Goal: Information Seeking & Learning: Learn about a topic

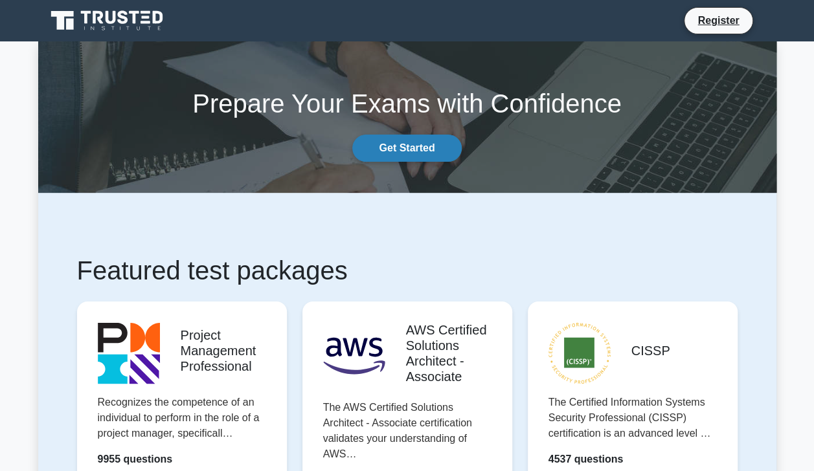
click at [421, 149] on link "Get Started" at bounding box center [406, 148] width 109 height 27
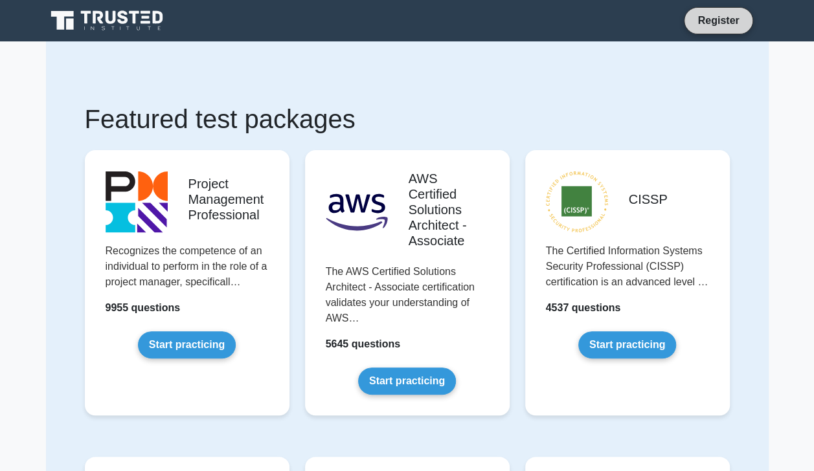
click at [720, 18] on link "Register" at bounding box center [717, 20] width 57 height 16
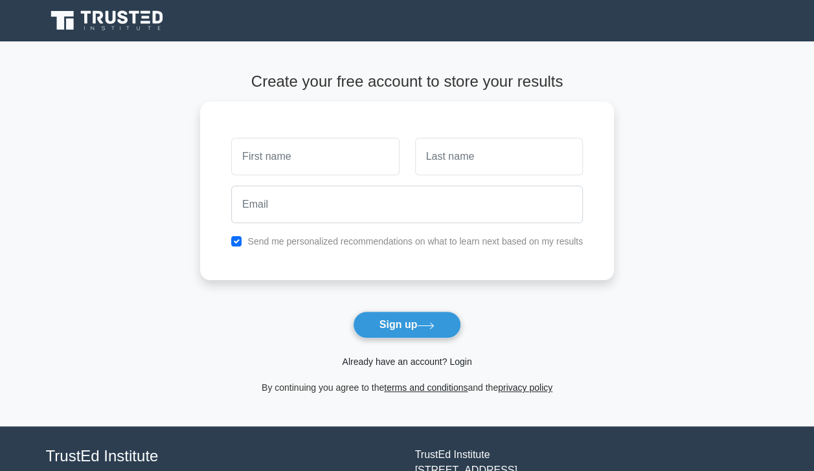
click at [403, 359] on link "Already have an account? Login" at bounding box center [406, 362] width 129 height 10
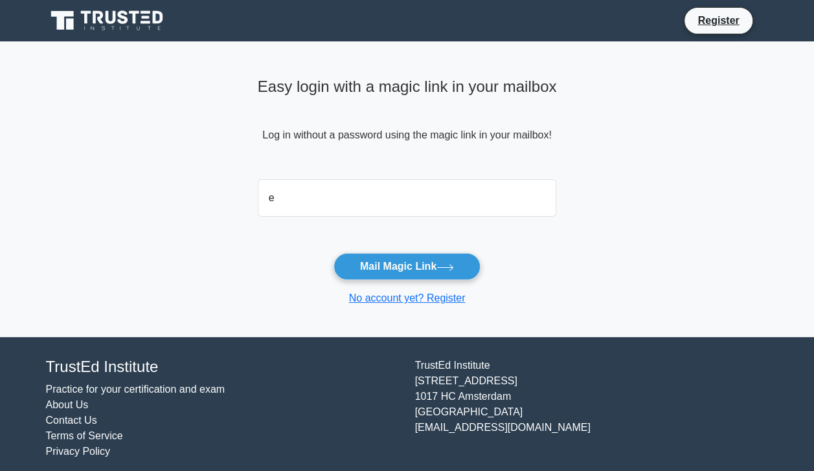
type input "estaamunga@gmail.com"
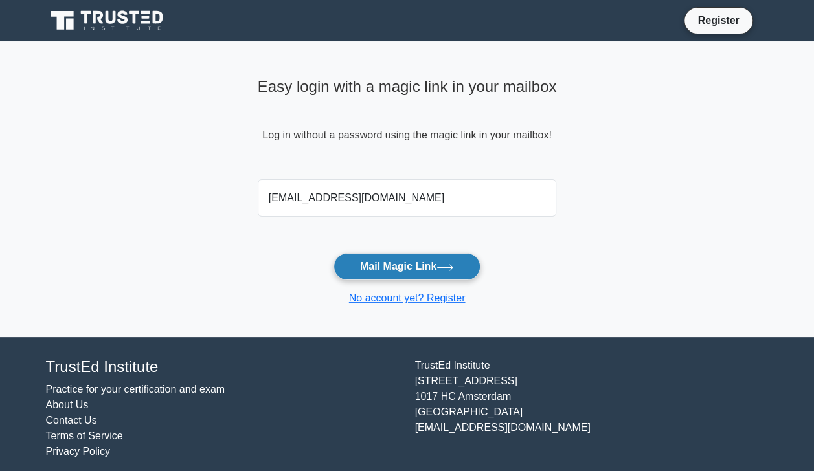
click at [406, 269] on button "Mail Magic Link" at bounding box center [406, 266] width 147 height 27
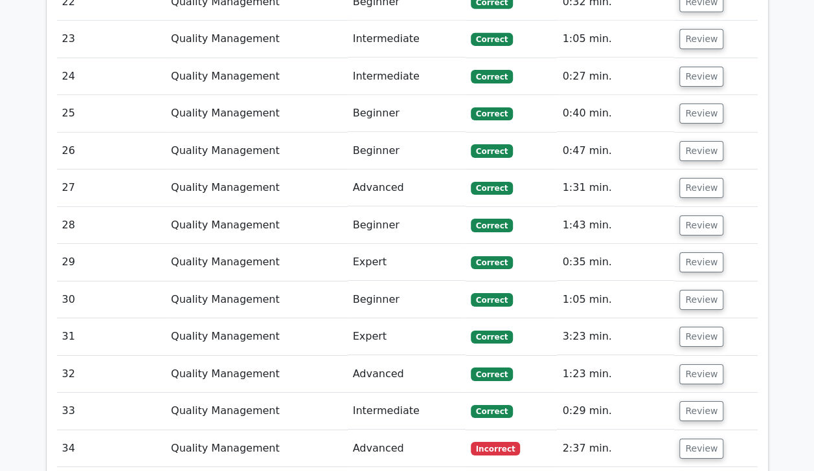
scroll to position [2326, 0]
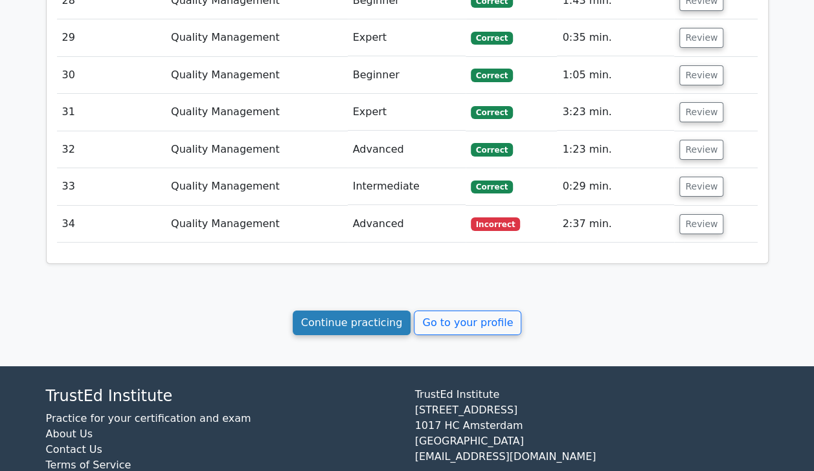
click at [365, 311] on link "Continue practicing" at bounding box center [352, 323] width 118 height 25
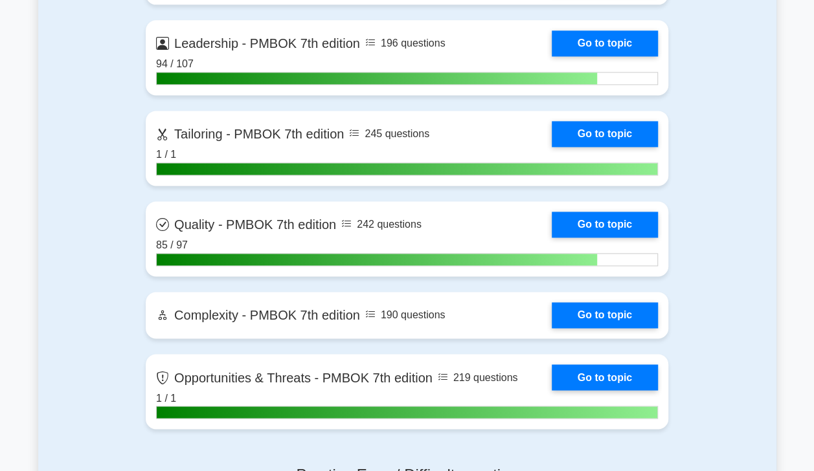
scroll to position [3362, 0]
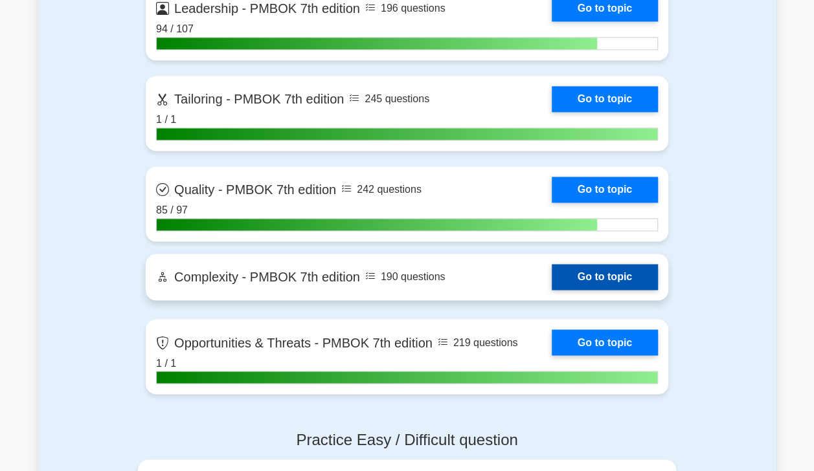
click at [608, 278] on link "Go to topic" at bounding box center [604, 277] width 106 height 26
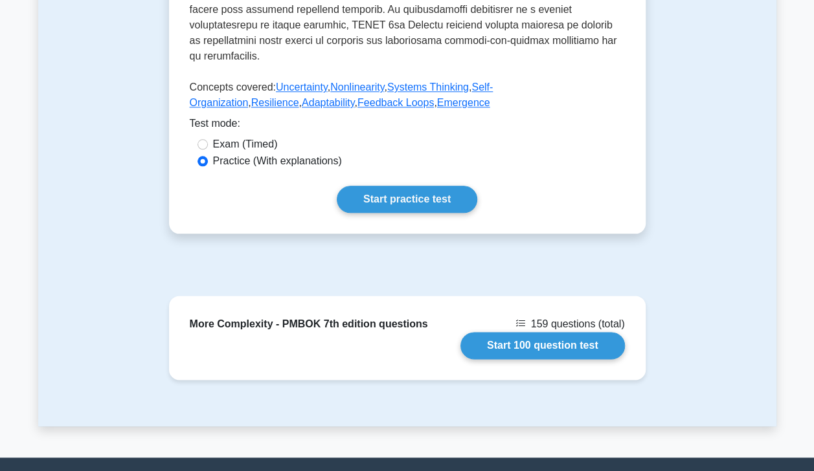
scroll to position [632, 0]
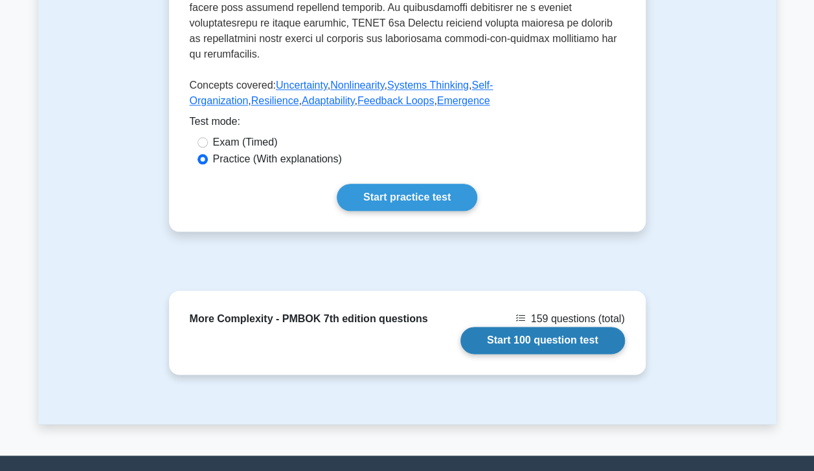
click at [564, 330] on link "Start 100 question test" at bounding box center [542, 340] width 164 height 27
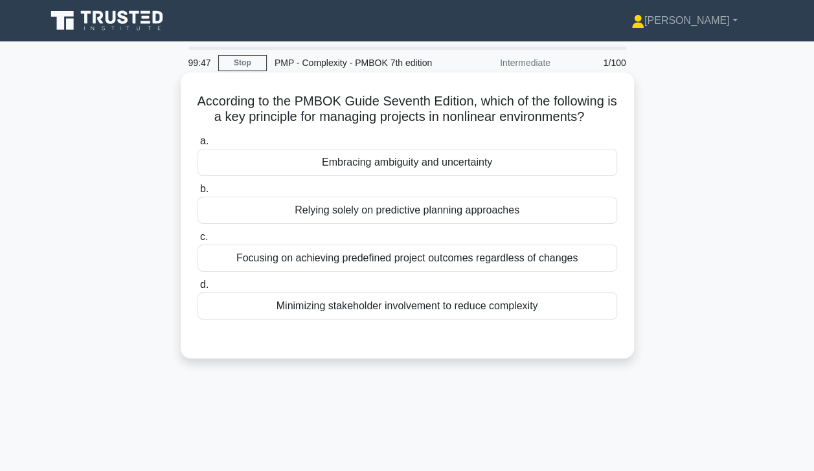
click at [491, 168] on div "Embracing ambiguity and uncertainty" at bounding box center [406, 162] width 419 height 27
click at [197, 146] on input "a. Embracing ambiguity and uncertainty" at bounding box center [197, 141] width 0 height 8
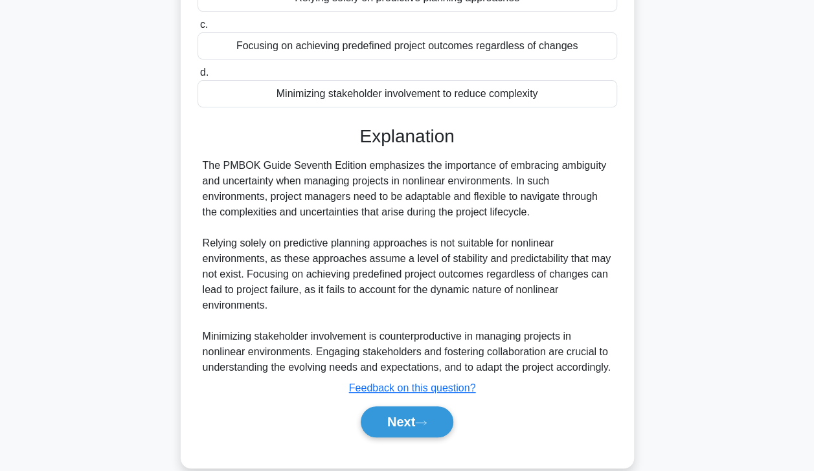
scroll to position [247, 0]
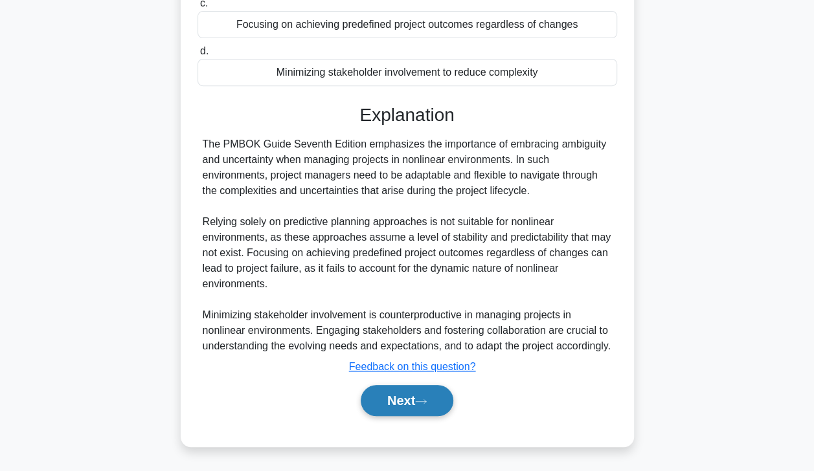
click at [404, 405] on button "Next" at bounding box center [407, 400] width 93 height 31
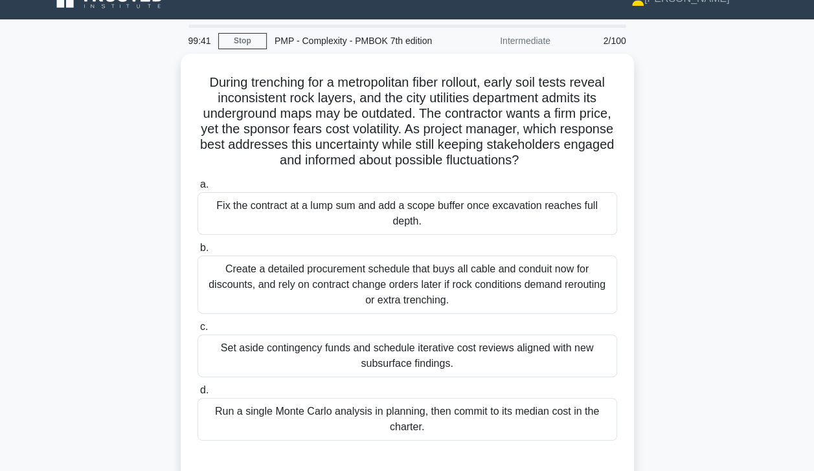
scroll to position [21, 0]
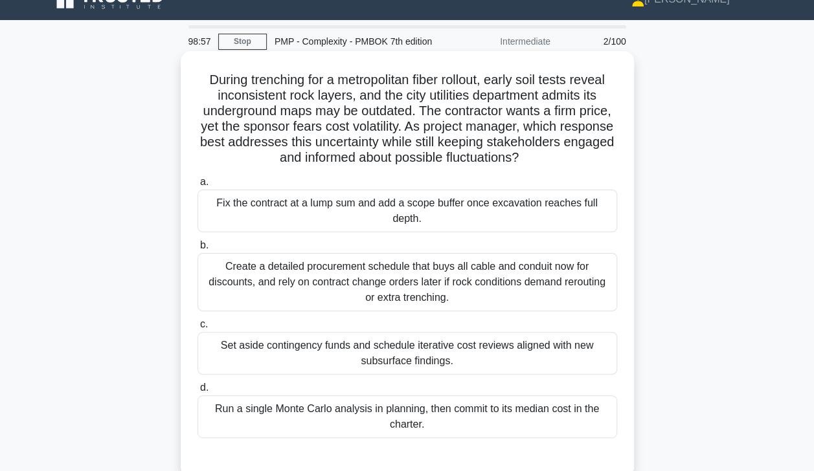
click at [547, 362] on div "Set aside contingency funds and schedule iterative cost reviews aligned with ne…" at bounding box center [406, 353] width 419 height 43
click at [197, 329] on input "c. Set aside contingency funds and schedule iterative cost reviews aligned with…" at bounding box center [197, 324] width 0 height 8
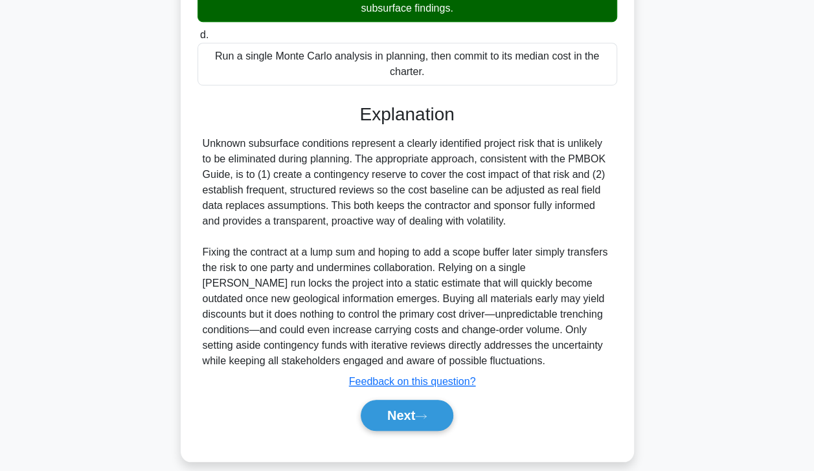
scroll to position [374, 0]
click at [412, 417] on button "Next" at bounding box center [407, 415] width 93 height 31
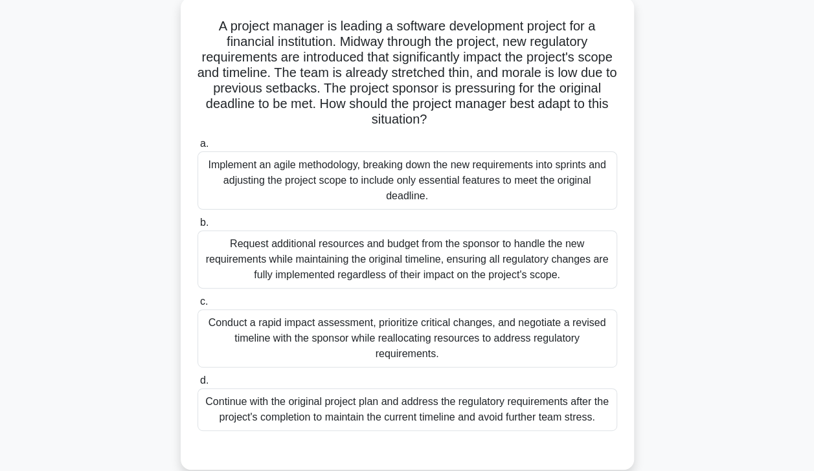
scroll to position [82, 0]
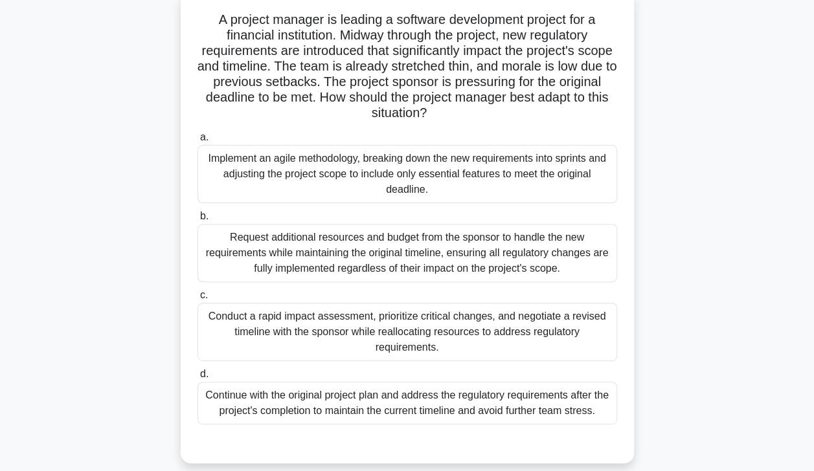
click at [245, 342] on div "Conduct a rapid impact assessment, prioritize critical changes, and negotiate a…" at bounding box center [406, 332] width 419 height 58
click at [197, 300] on input "c. Conduct a rapid impact assessment, prioritize critical changes, and negotiat…" at bounding box center [197, 295] width 0 height 8
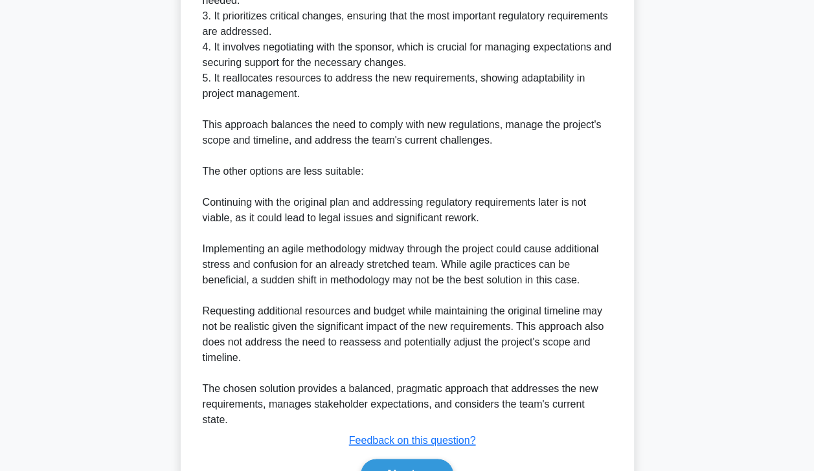
scroll to position [729, 0]
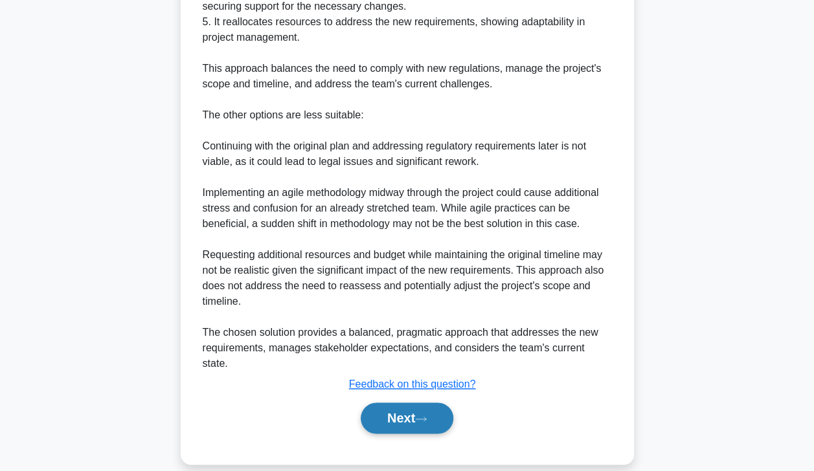
click at [395, 412] on button "Next" at bounding box center [407, 418] width 93 height 31
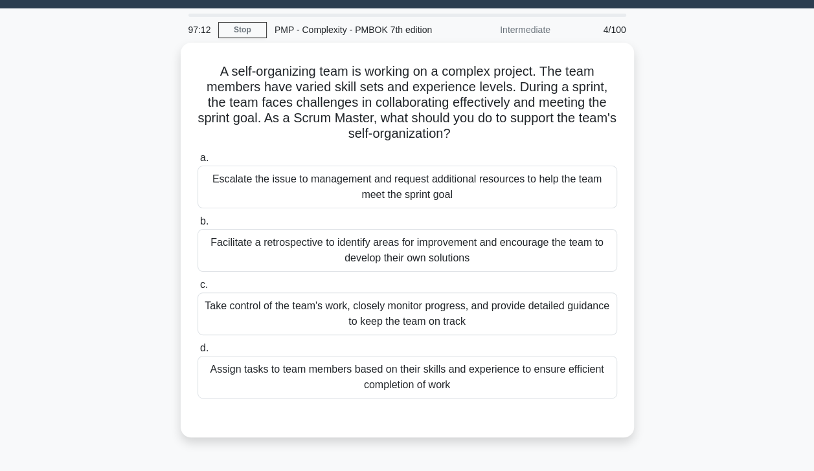
scroll to position [32, 0]
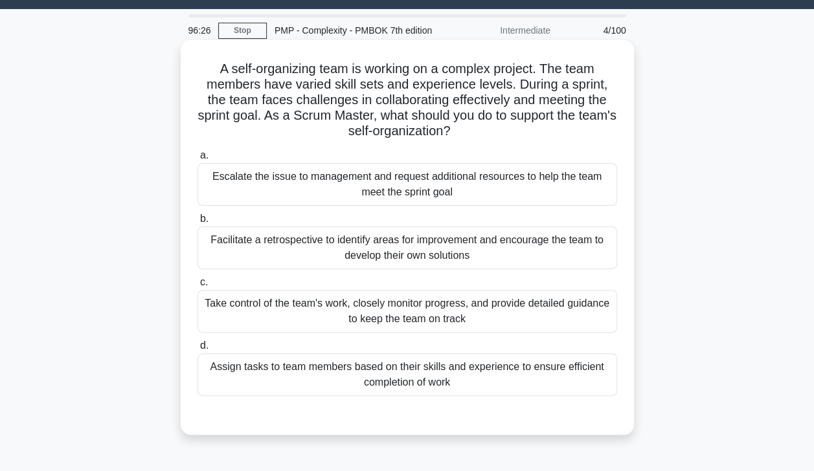
click at [269, 256] on div "Facilitate a retrospective to identify areas for improvement and encourage the …" at bounding box center [406, 248] width 419 height 43
click at [197, 223] on input "b. Facilitate a retrospective to identify areas for improvement and encourage t…" at bounding box center [197, 219] width 0 height 8
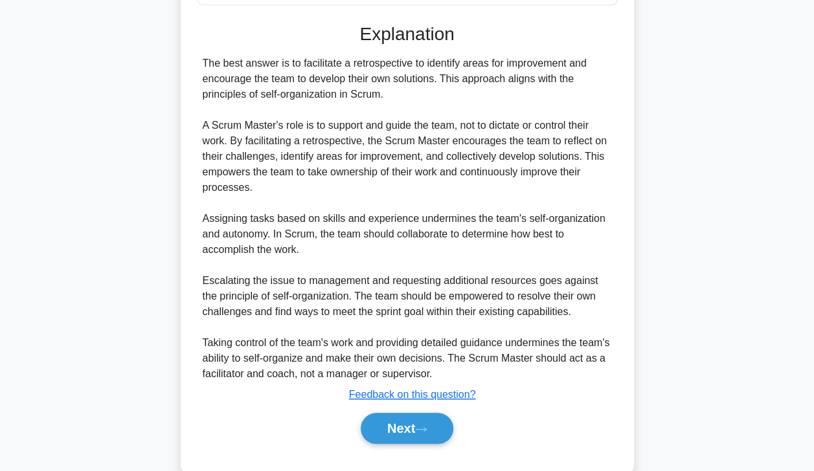
scroll to position [449, 0]
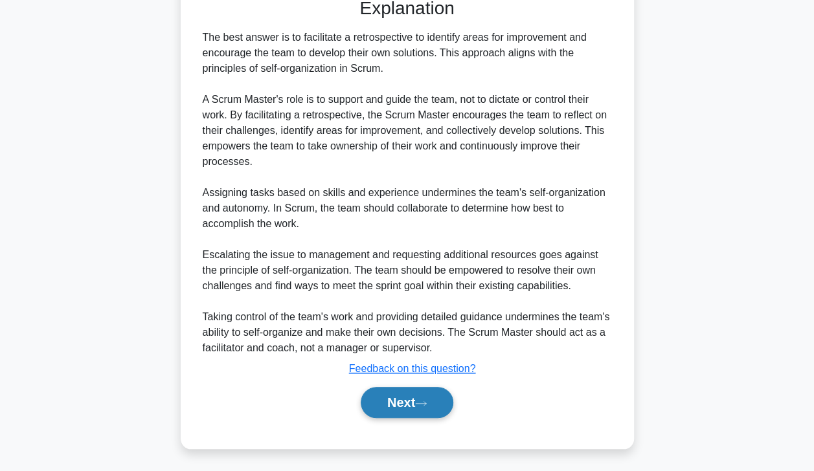
click at [398, 413] on button "Next" at bounding box center [407, 402] width 93 height 31
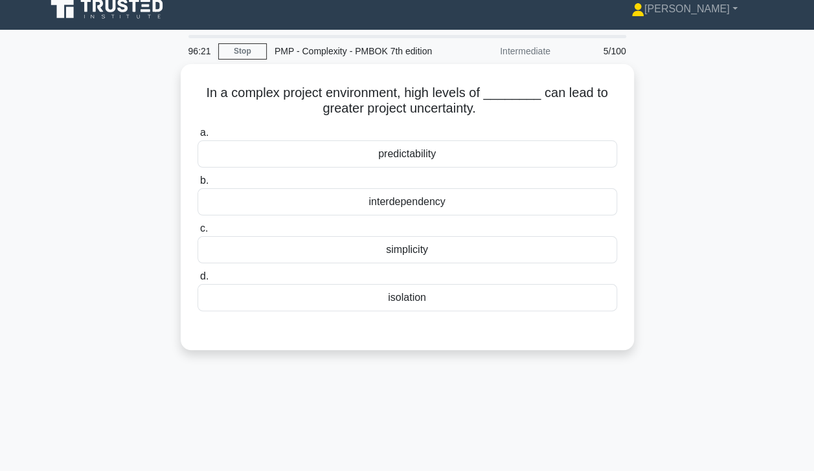
scroll to position [9, 0]
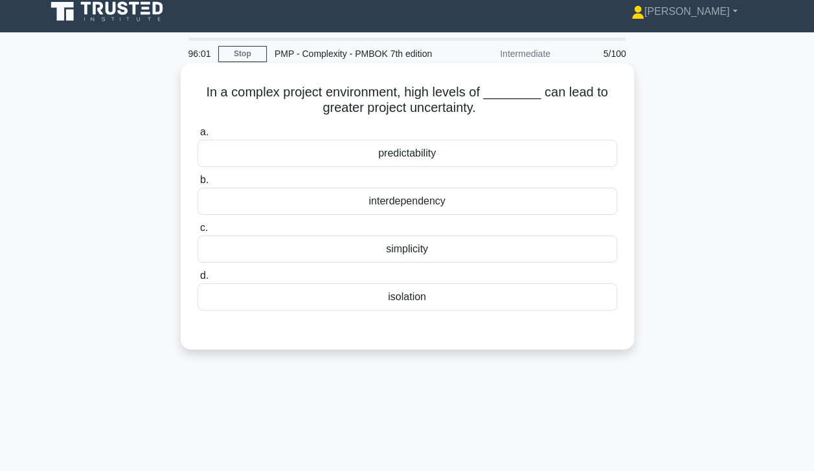
click at [225, 210] on div "interdependency" at bounding box center [406, 201] width 419 height 27
click at [197, 184] on input "b. interdependency" at bounding box center [197, 180] width 0 height 8
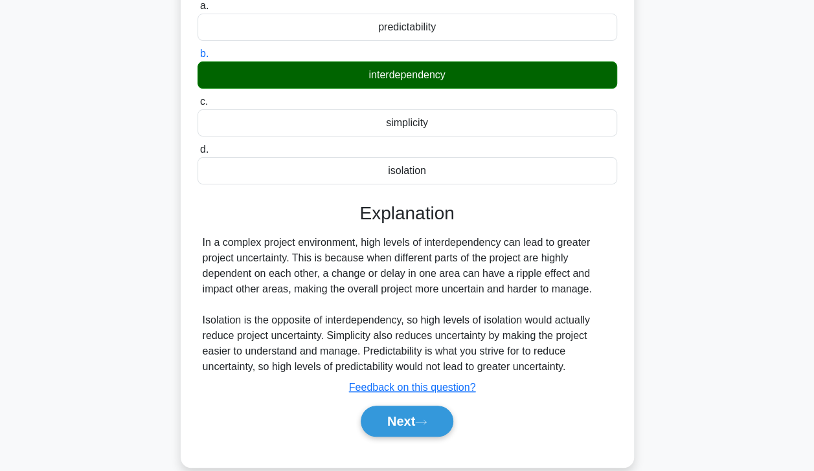
scroll to position [228, 0]
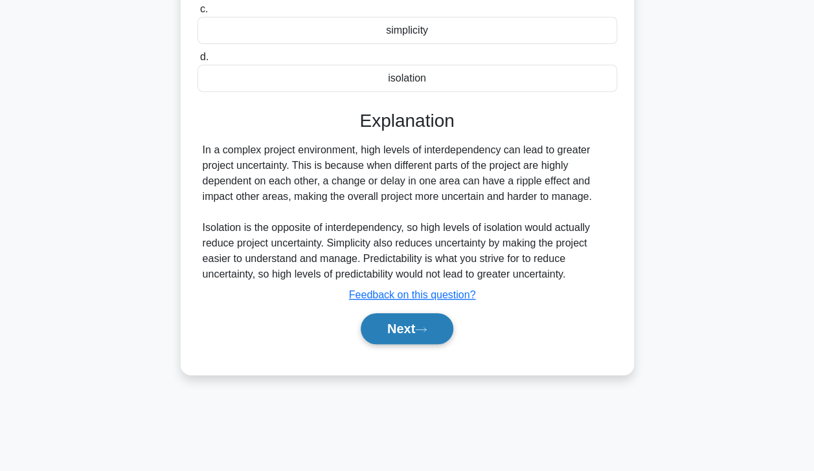
click at [402, 335] on button "Next" at bounding box center [407, 328] width 93 height 31
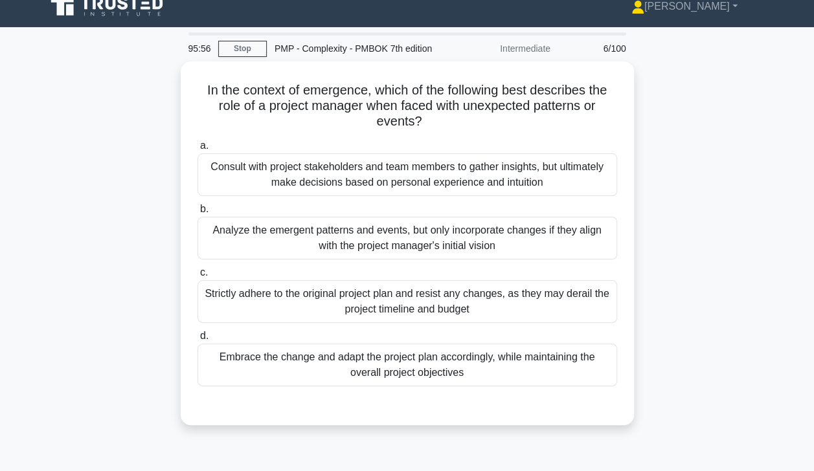
scroll to position [13, 0]
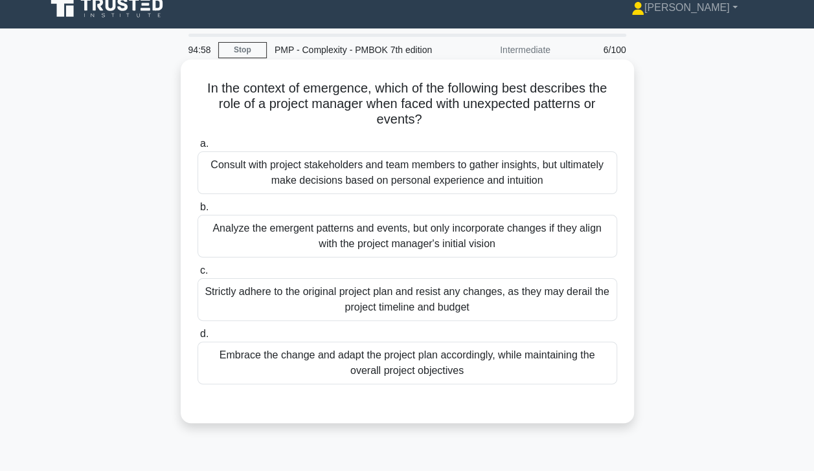
click at [262, 365] on div "Embrace the change and adapt the project plan accordingly, while maintaining th…" at bounding box center [406, 363] width 419 height 43
click at [197, 339] on input "d. Embrace the change and adapt the project plan accordingly, while maintaining…" at bounding box center [197, 334] width 0 height 8
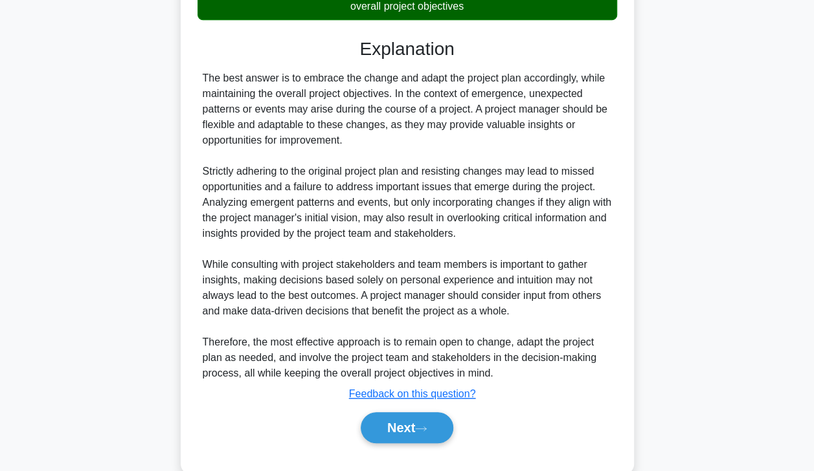
scroll to position [403, 0]
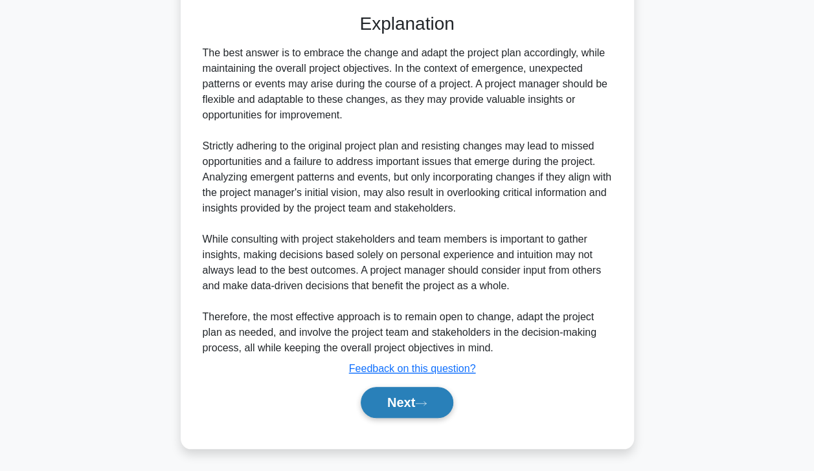
click at [413, 412] on button "Next" at bounding box center [407, 402] width 93 height 31
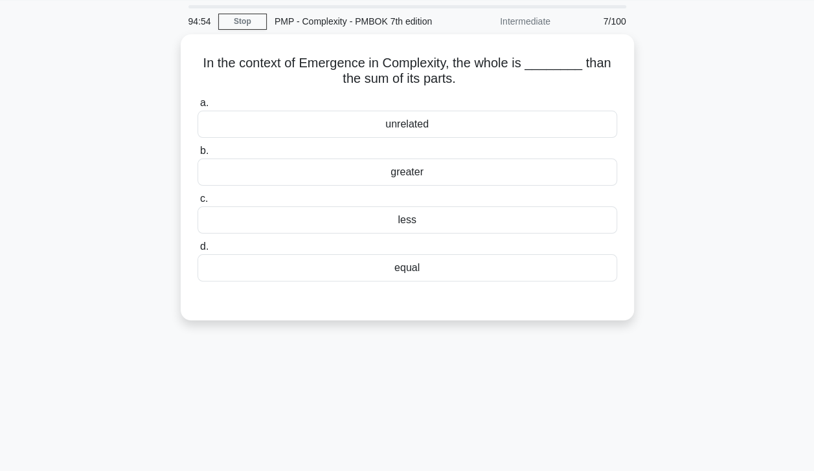
scroll to position [27, 0]
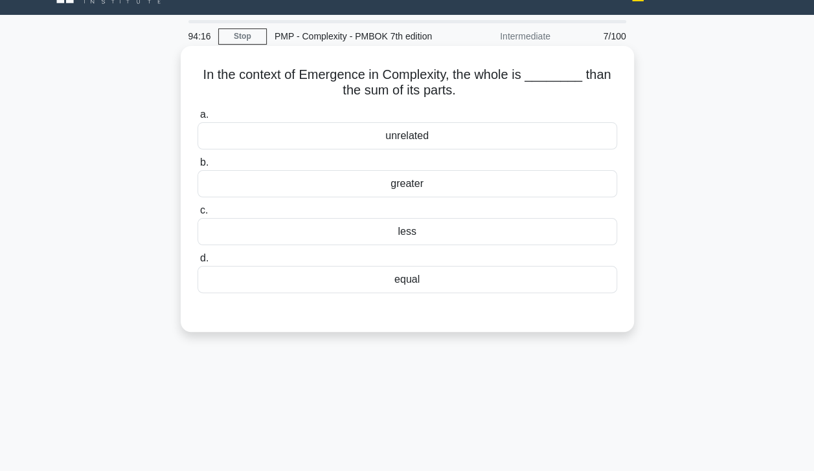
click at [379, 241] on div "less" at bounding box center [406, 231] width 419 height 27
click at [197, 215] on input "c. less" at bounding box center [197, 210] width 0 height 8
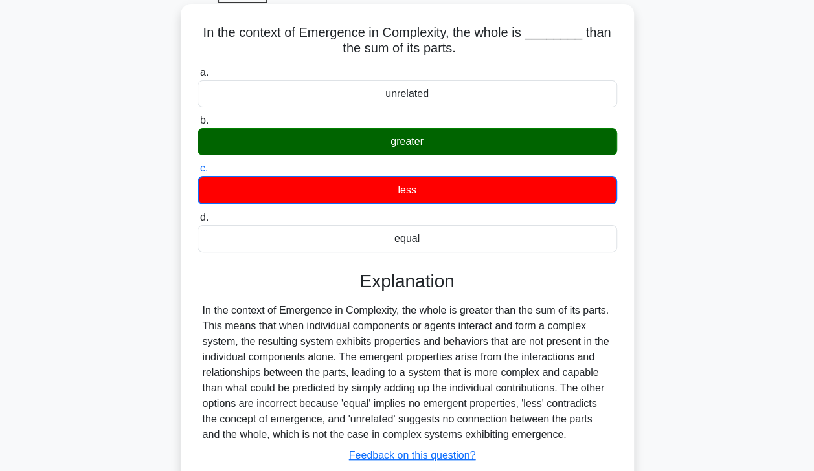
scroll to position [22, 0]
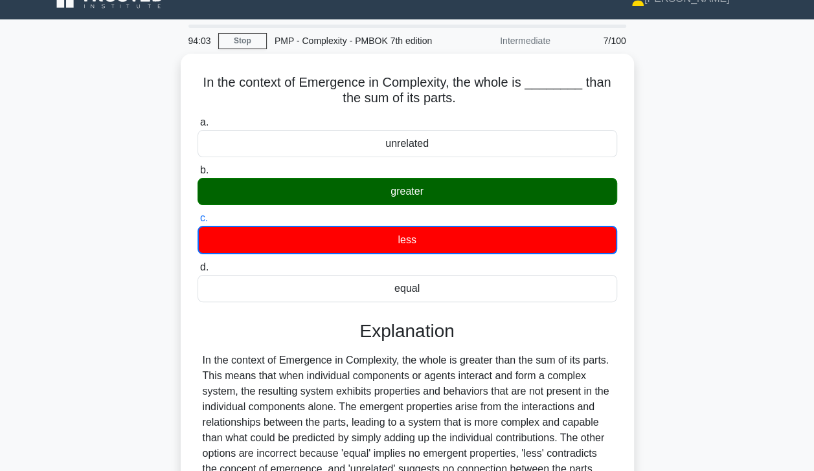
click at [163, 230] on div "In the context of Emergence in Complexity, the whole is ________ than the sum o…" at bounding box center [407, 327] width 738 height 547
click at [170, 221] on div "In the context of Emergence in Complexity, the whole is ________ than the sum o…" at bounding box center [407, 327] width 738 height 547
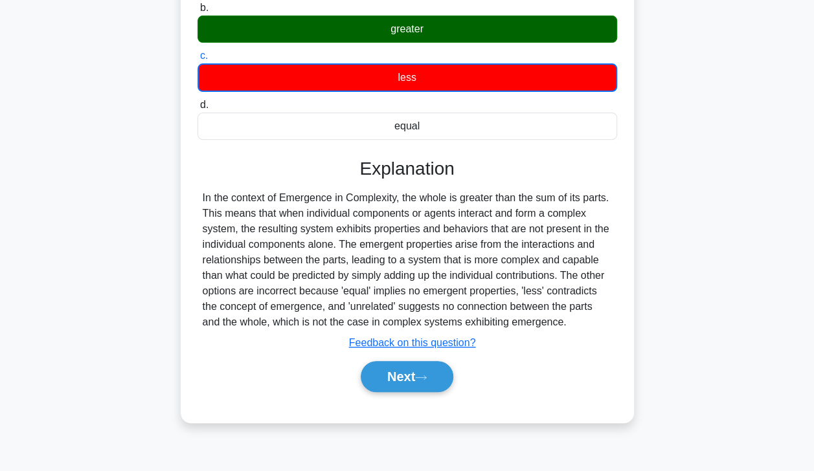
scroll to position [228, 0]
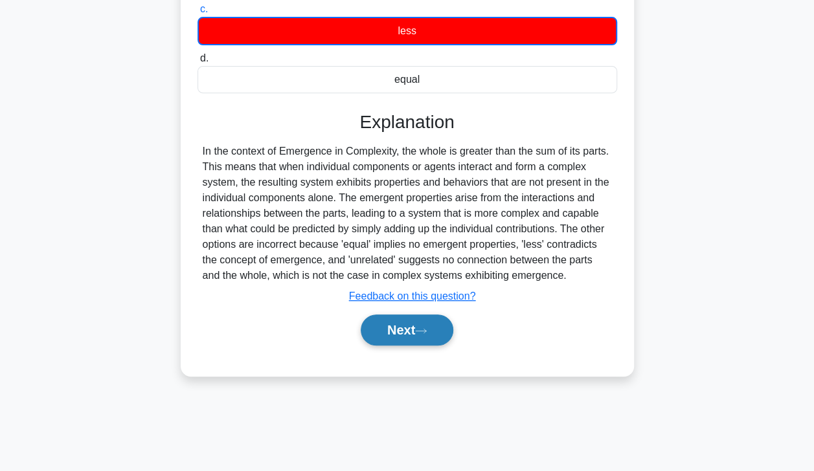
click at [403, 323] on button "Next" at bounding box center [407, 330] width 93 height 31
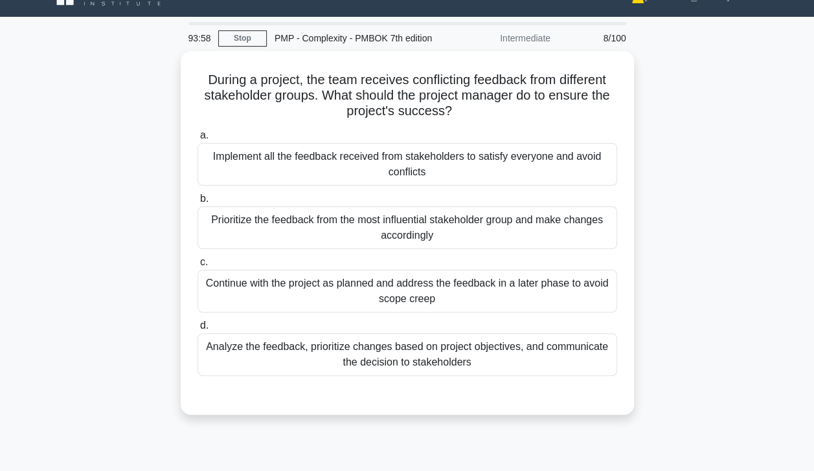
scroll to position [24, 0]
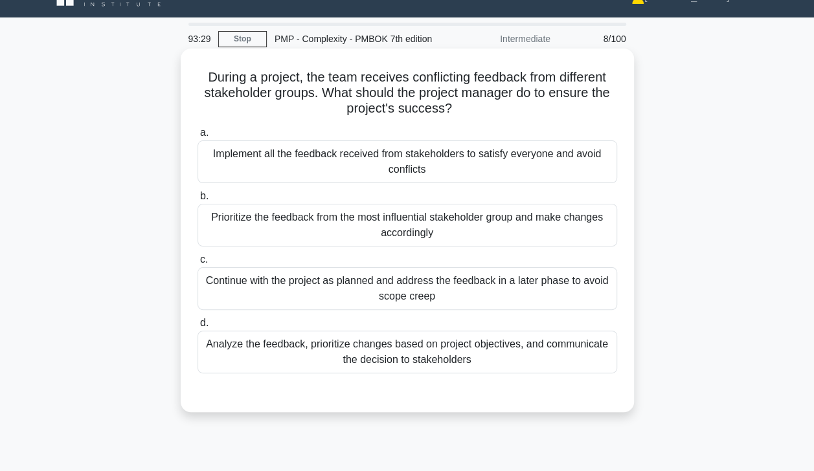
click at [298, 361] on div "Analyze the feedback, prioritize changes based on project objectives, and commu…" at bounding box center [406, 352] width 419 height 43
click at [197, 328] on input "d. Analyze the feedback, prioritize changes based on project objectives, and co…" at bounding box center [197, 323] width 0 height 8
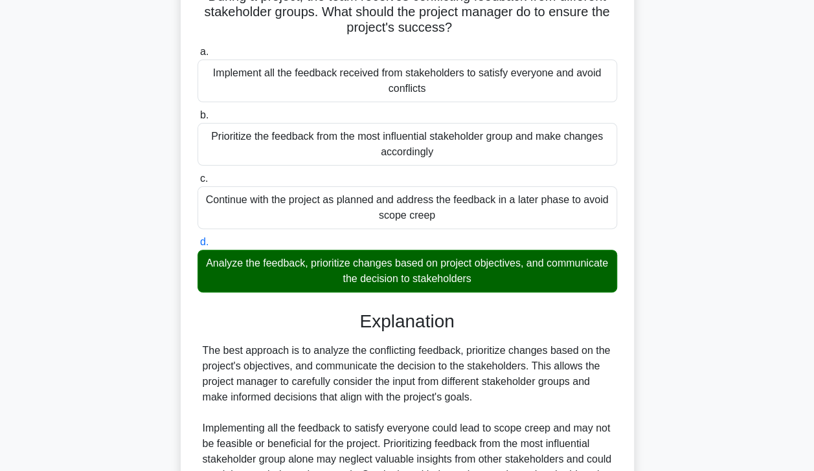
scroll to position [263, 0]
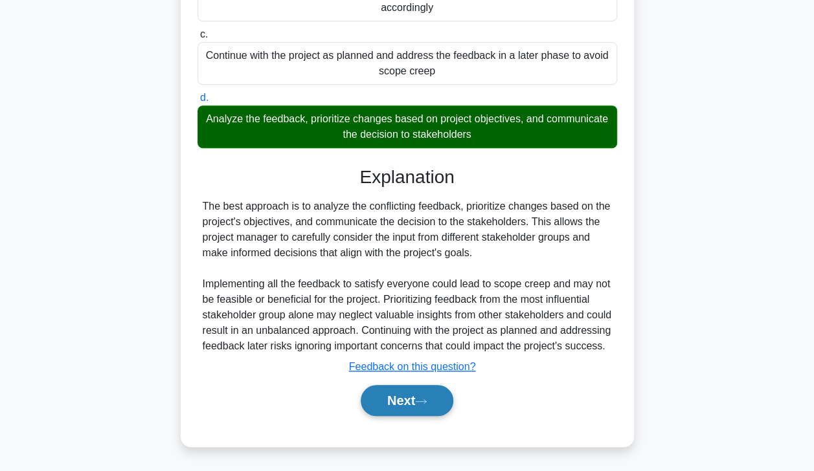
click at [406, 400] on button "Next" at bounding box center [407, 400] width 93 height 31
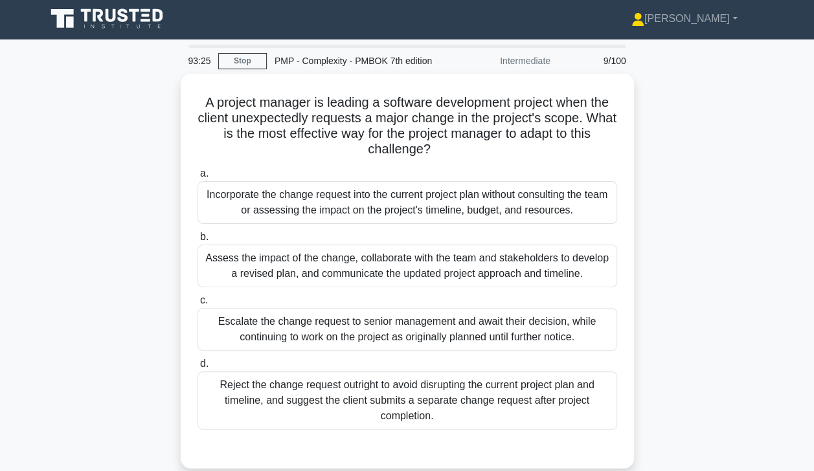
scroll to position [0, 0]
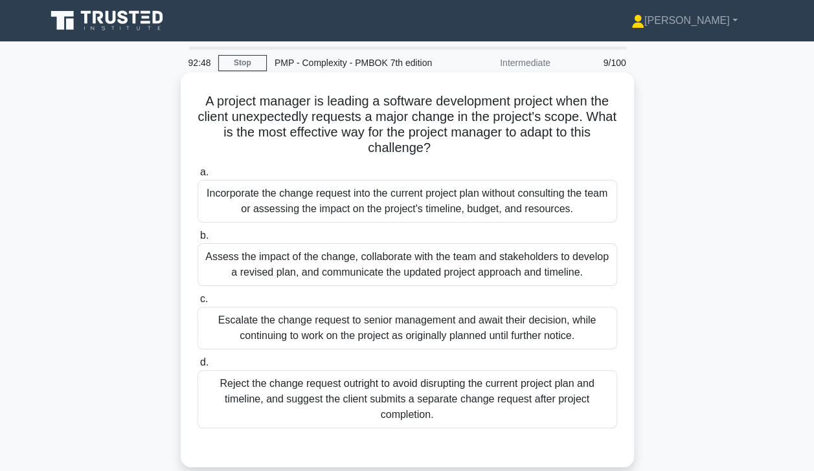
click at [281, 276] on div "Assess the impact of the change, collaborate with the team and stakeholders to …" at bounding box center [406, 264] width 419 height 43
click at [197, 240] on input "b. Assess the impact of the change, collaborate with the team and stakeholders …" at bounding box center [197, 236] width 0 height 8
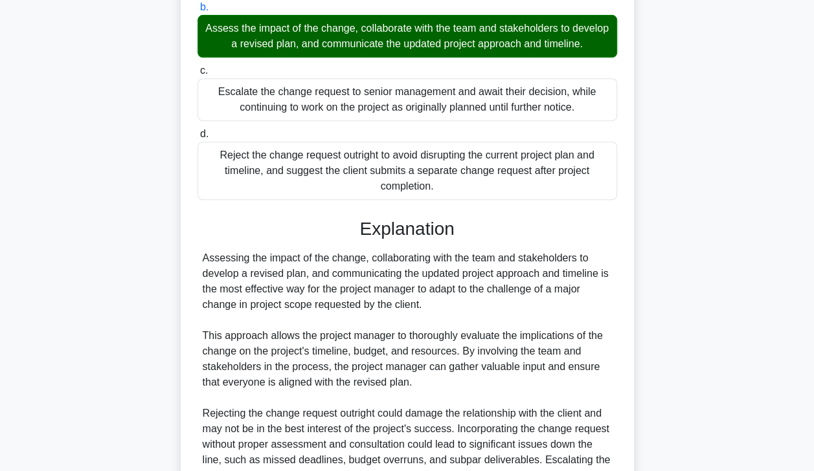
scroll to position [372, 0]
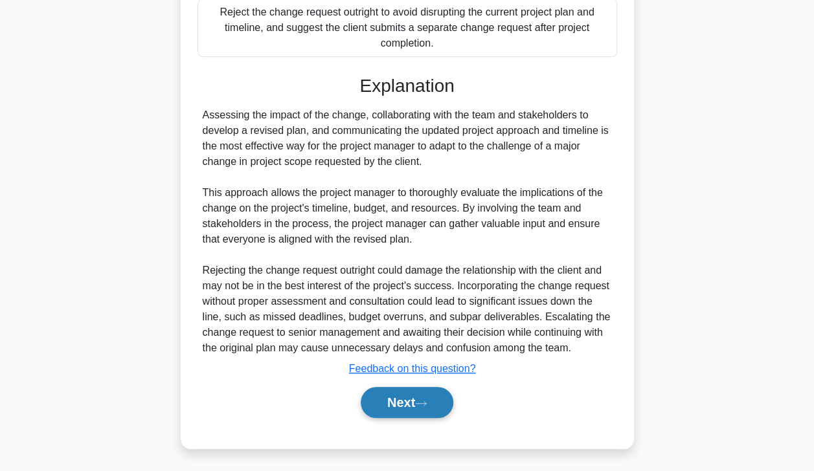
click at [390, 406] on button "Next" at bounding box center [407, 402] width 93 height 31
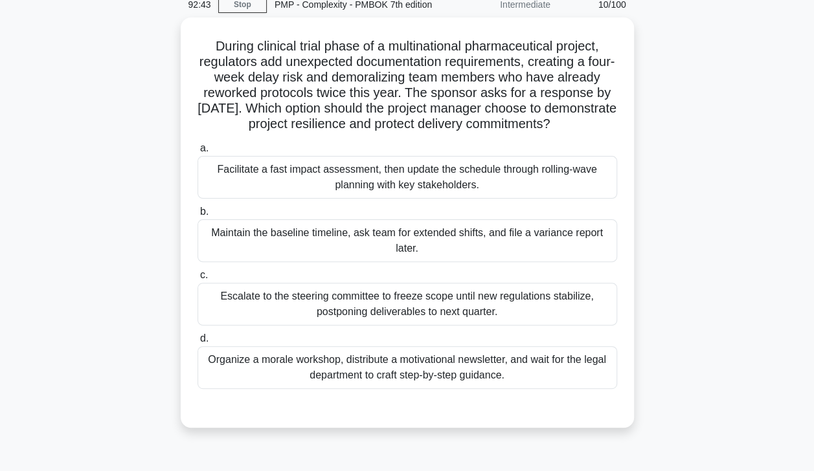
scroll to position [56, 0]
click at [340, 198] on div "Facilitate a fast impact assessment, then update the schedule through rolling-w…" at bounding box center [406, 176] width 419 height 43
click at [197, 152] on input "a. Facilitate a fast impact assessment, then update the schedule through rollin…" at bounding box center [197, 148] width 0 height 8
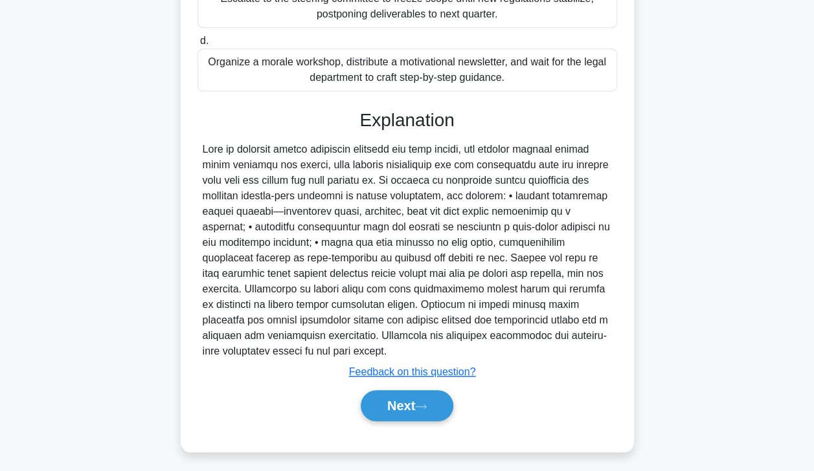
scroll to position [372, 0]
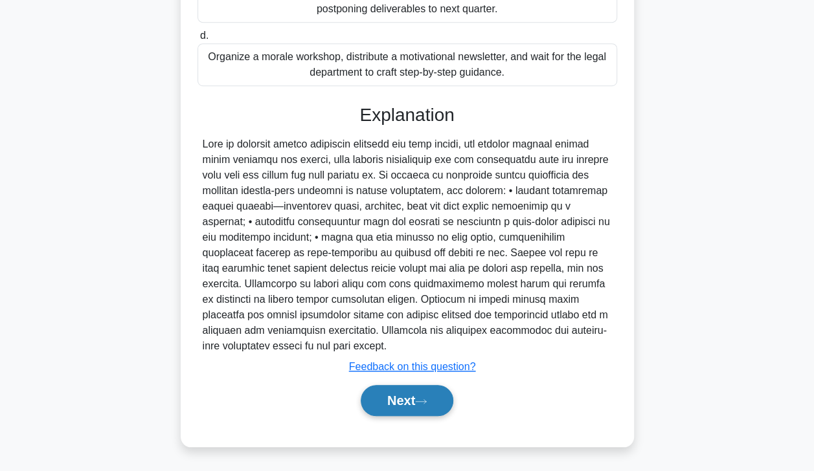
click at [412, 400] on button "Next" at bounding box center [407, 400] width 93 height 31
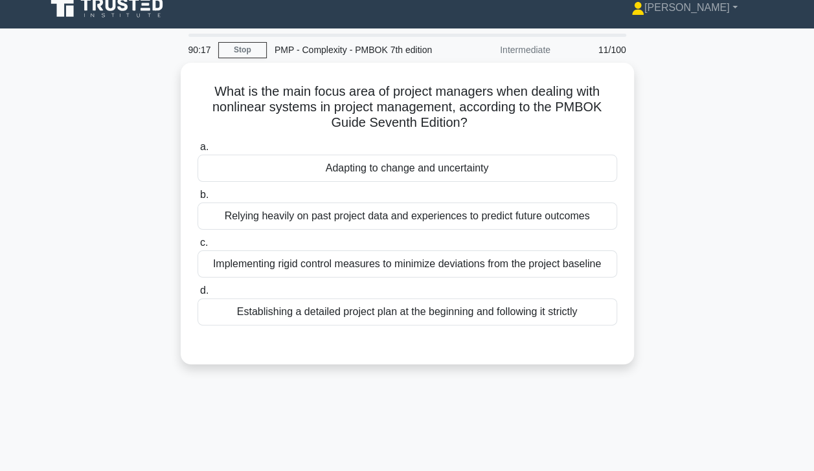
scroll to position [6, 0]
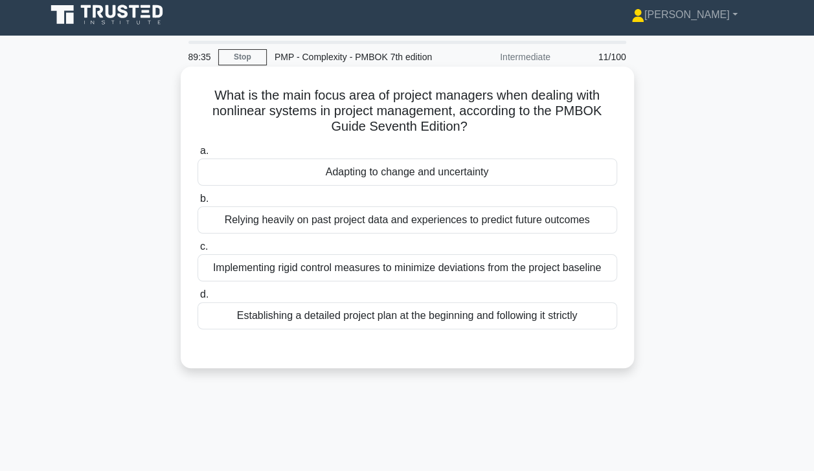
click at [322, 175] on div "Adapting to change and uncertainty" at bounding box center [406, 172] width 419 height 27
click at [197, 155] on input "a. Adapting to change and uncertainty" at bounding box center [197, 151] width 0 height 8
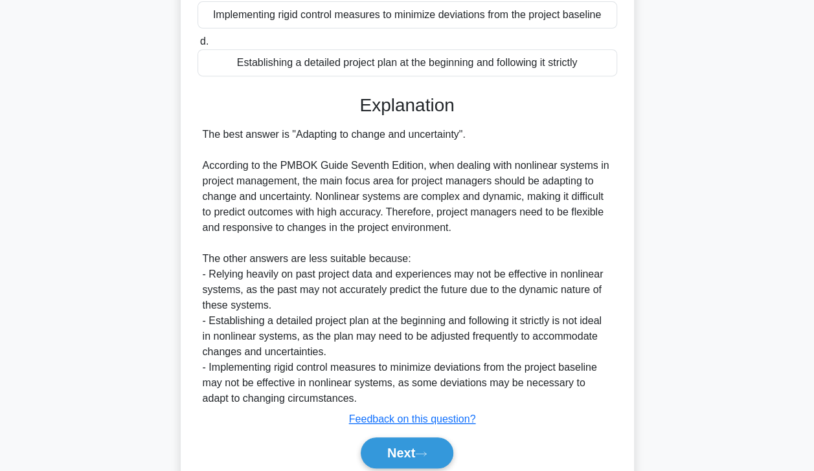
scroll to position [309, 0]
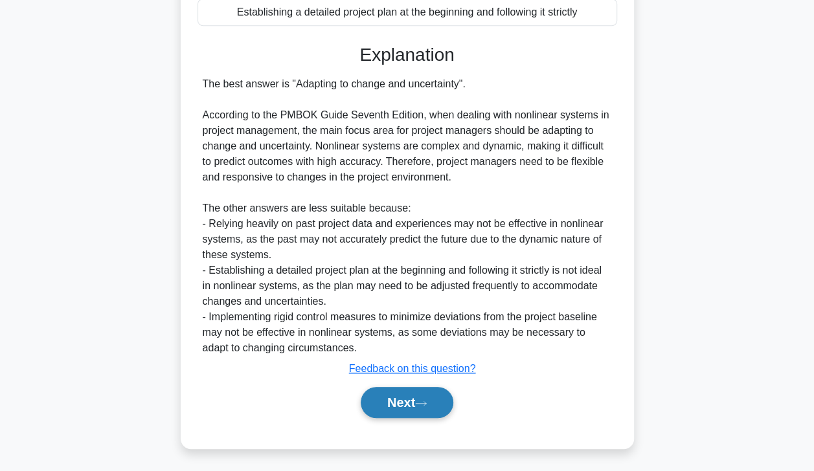
click at [391, 404] on button "Next" at bounding box center [407, 402] width 93 height 31
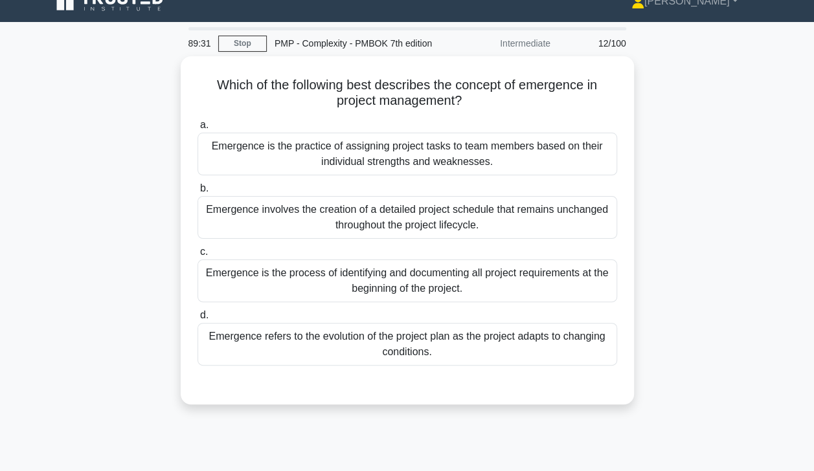
scroll to position [13, 0]
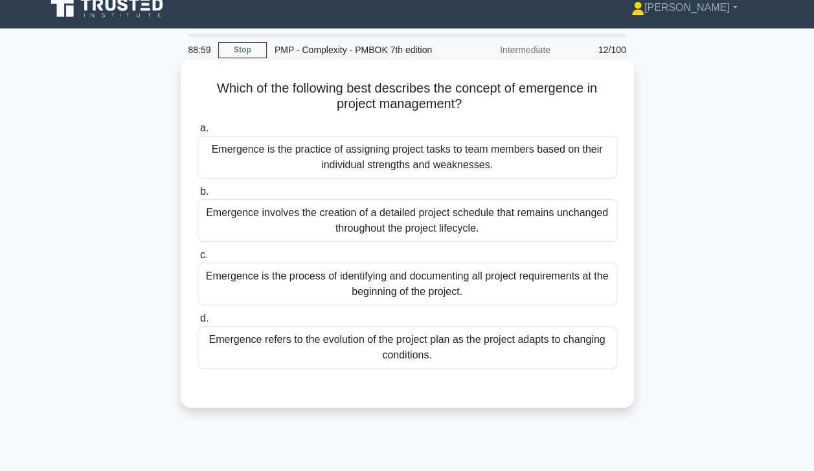
click at [273, 348] on div "Emergence refers to the evolution of the project plan as the project adapts to …" at bounding box center [406, 347] width 419 height 43
click at [197, 323] on input "d. Emergence refers to the evolution of the project plan as the project adapts …" at bounding box center [197, 319] width 0 height 8
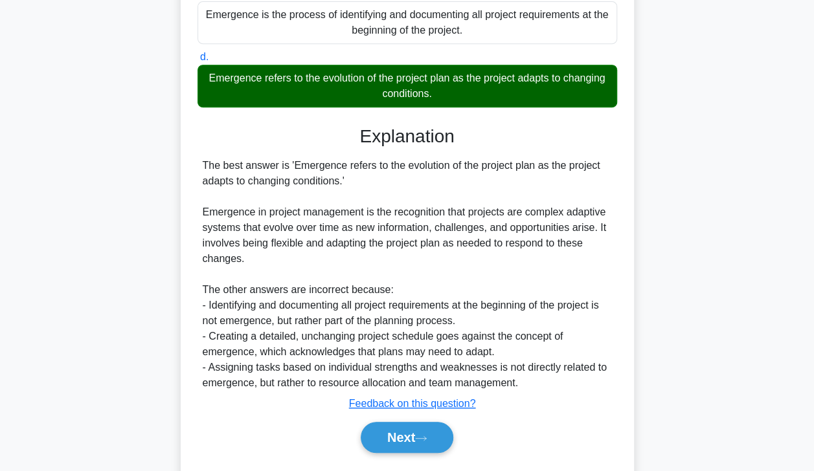
scroll to position [309, 0]
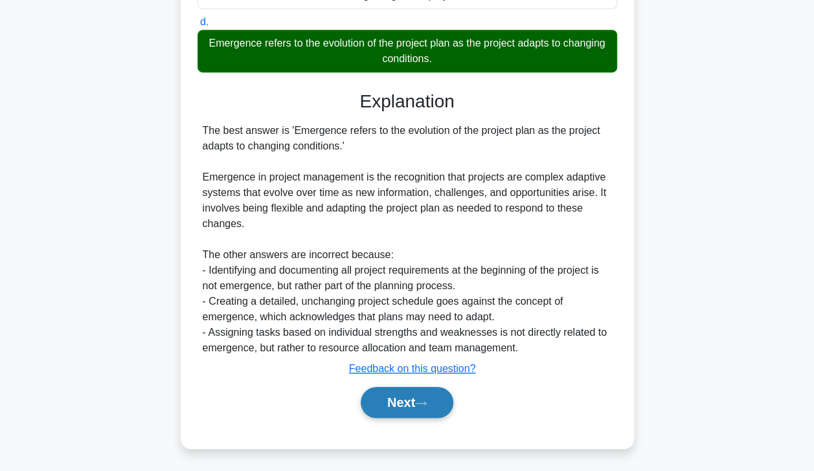
click at [390, 403] on button "Next" at bounding box center [407, 402] width 93 height 31
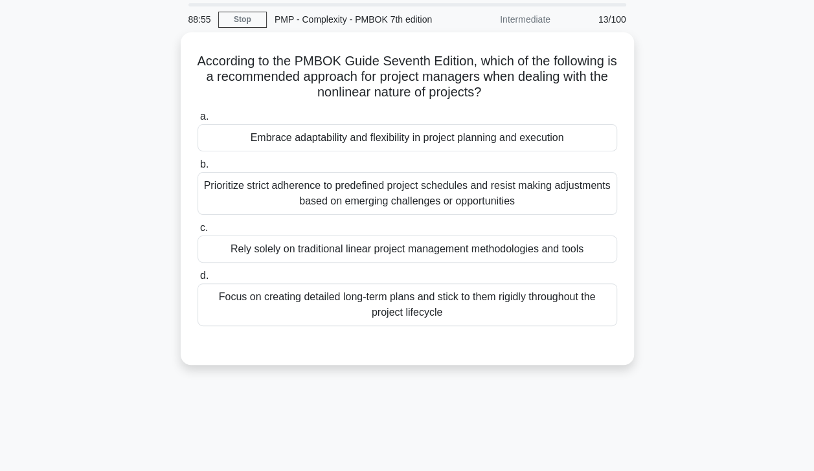
scroll to position [0, 0]
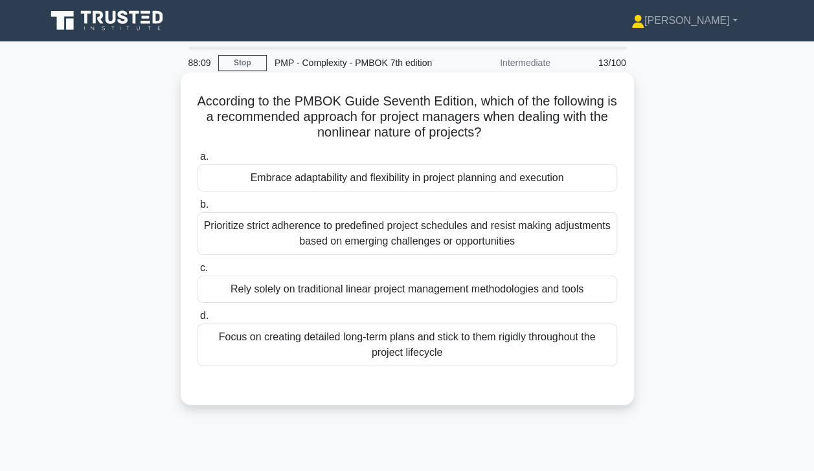
click at [583, 184] on div "Embrace adaptability and flexibility in project planning and execution" at bounding box center [406, 177] width 419 height 27
click at [197, 161] on input "a. Embrace adaptability and flexibility in project planning and execution" at bounding box center [197, 157] width 0 height 8
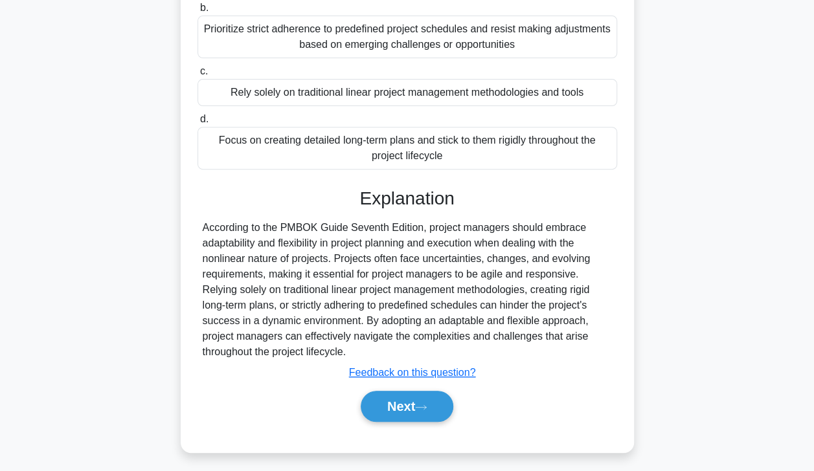
scroll to position [200, 0]
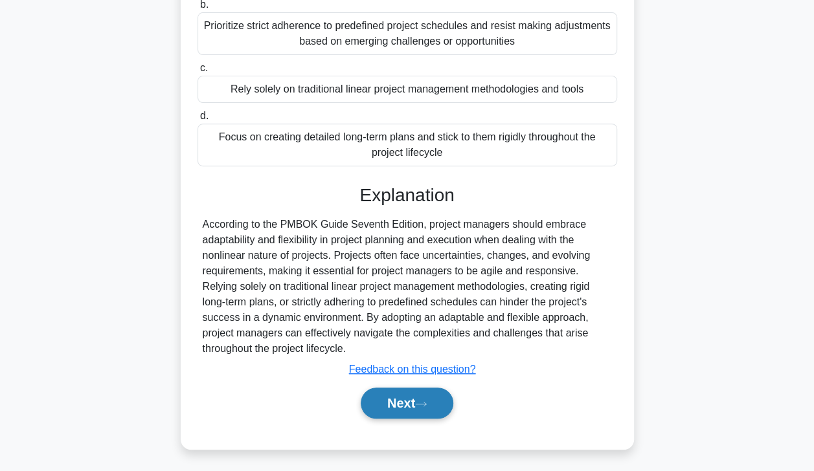
click at [426, 405] on icon at bounding box center [421, 404] width 12 height 7
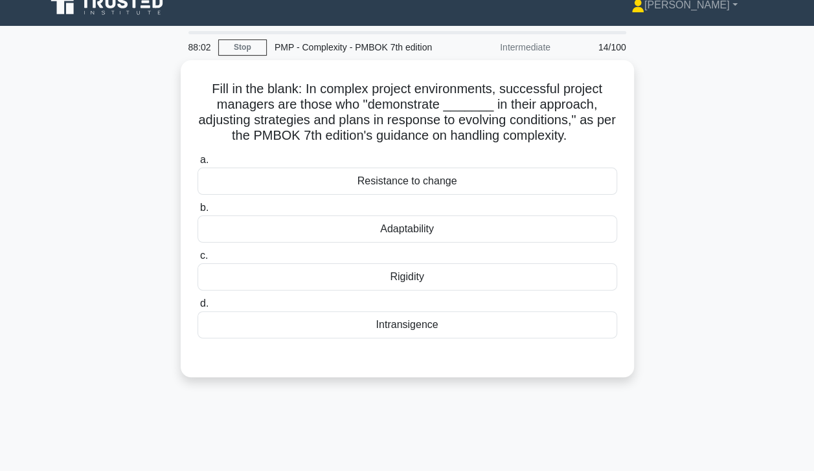
scroll to position [15, 0]
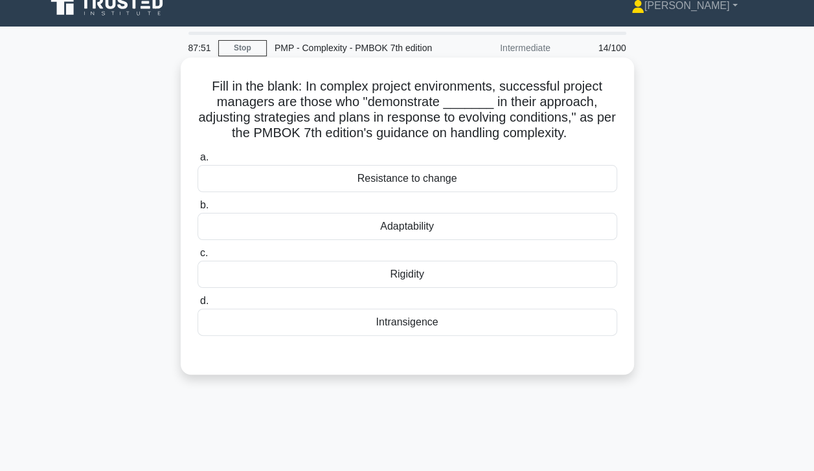
click at [421, 240] on div "Adaptability" at bounding box center [406, 226] width 419 height 27
click at [197, 210] on input "b. Adaptability" at bounding box center [197, 205] width 0 height 8
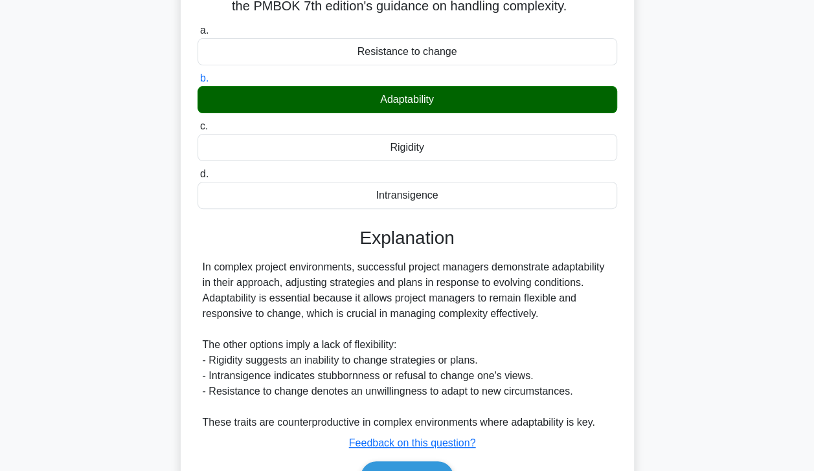
scroll to position [163, 0]
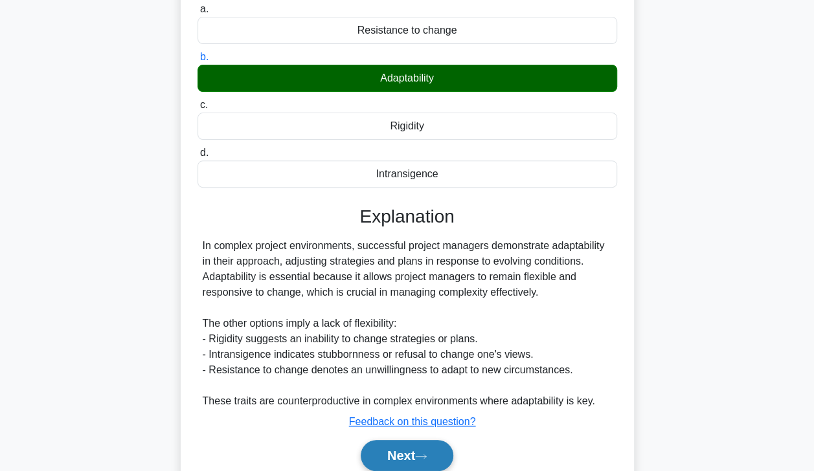
click at [396, 452] on button "Next" at bounding box center [407, 455] width 93 height 31
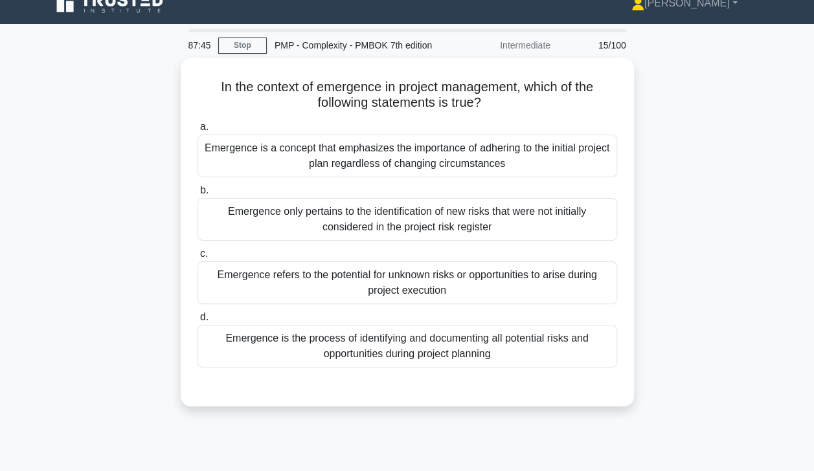
scroll to position [0, 0]
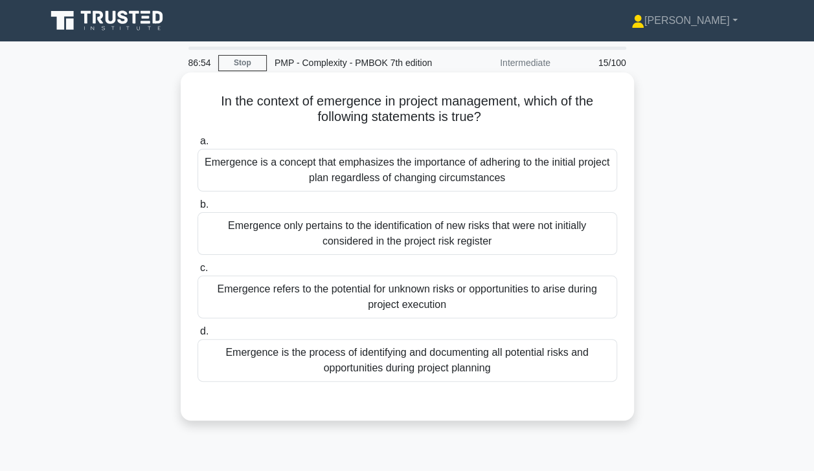
click at [290, 306] on div "Emergence refers to the potential for unknown risks or opportunities to arise d…" at bounding box center [406, 297] width 419 height 43
click at [197, 273] on input "c. Emergence refers to the potential for unknown risks or opportunities to aris…" at bounding box center [197, 268] width 0 height 8
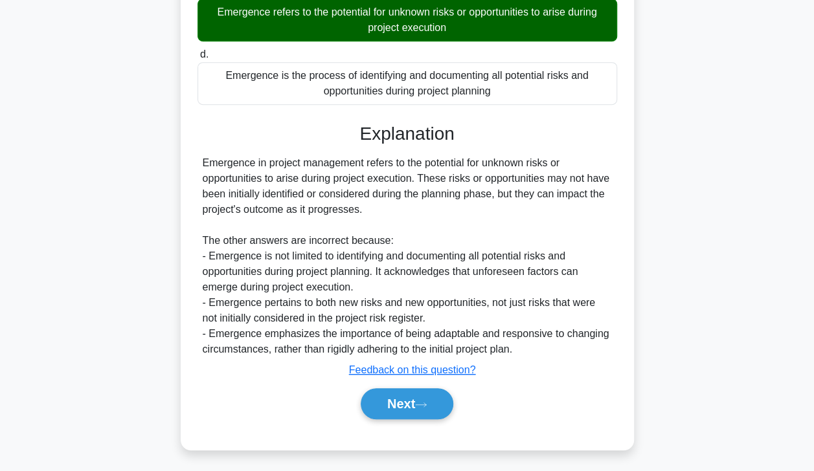
scroll to position [278, 0]
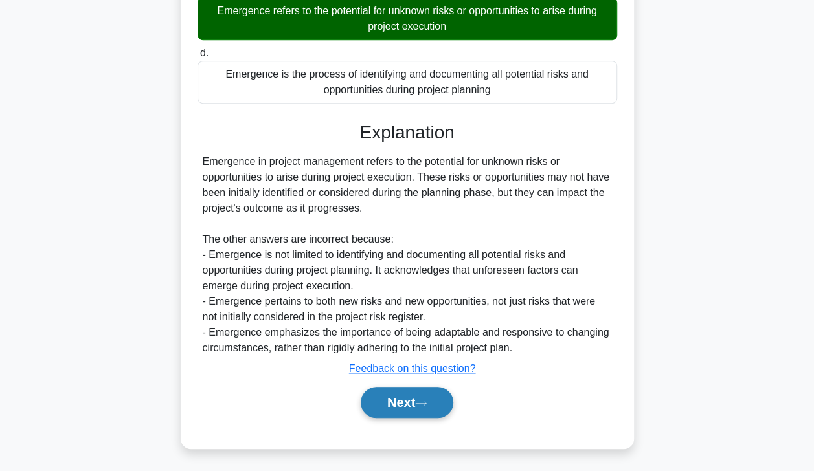
click at [390, 403] on button "Next" at bounding box center [407, 402] width 93 height 31
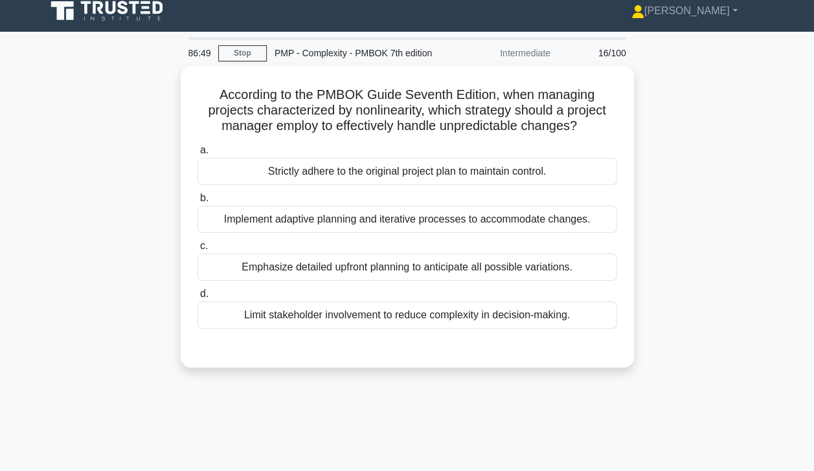
scroll to position [6, 0]
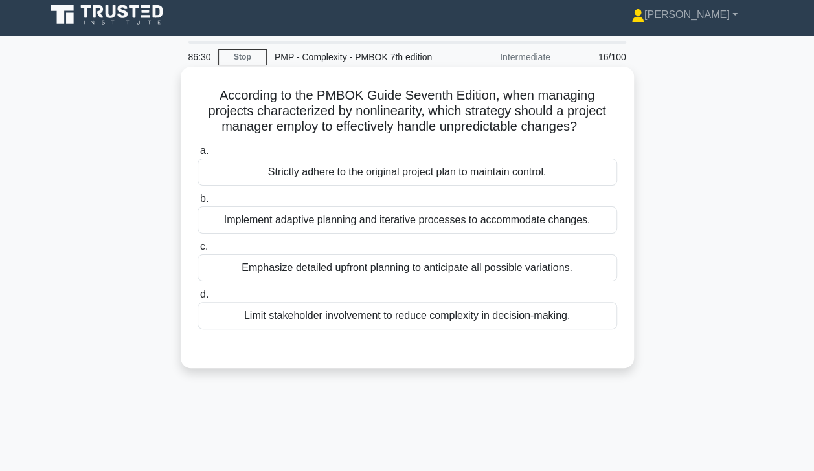
click at [238, 228] on div "Implement adaptive planning and iterative processes to accommodate changes." at bounding box center [406, 219] width 419 height 27
click at [197, 203] on input "b. Implement adaptive planning and iterative processes to accommodate changes." at bounding box center [197, 199] width 0 height 8
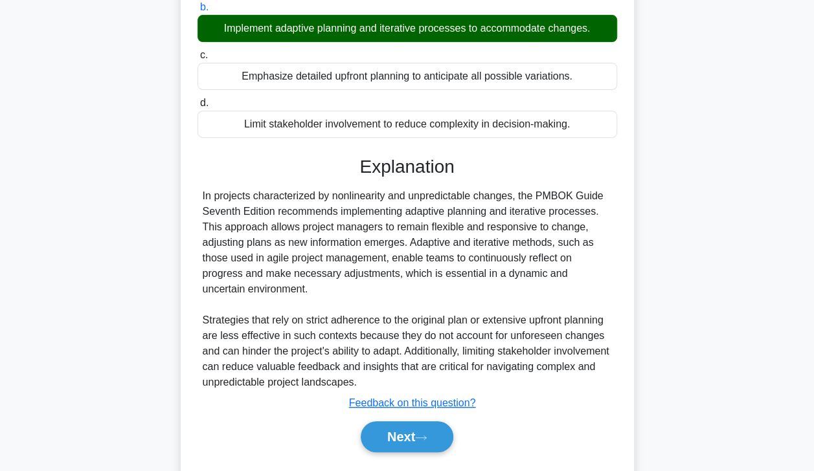
scroll to position [232, 0]
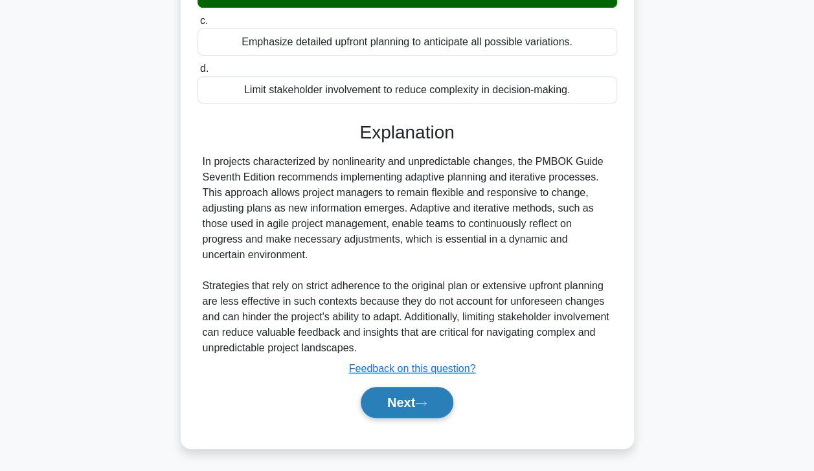
click at [395, 408] on button "Next" at bounding box center [407, 402] width 93 height 31
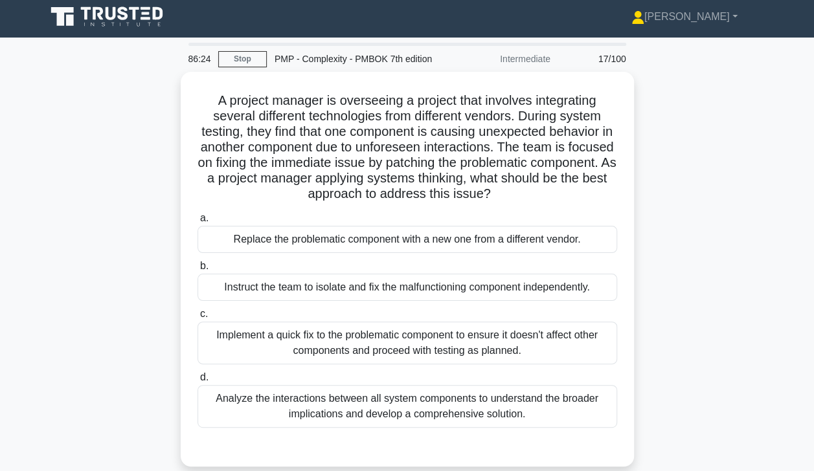
scroll to position [1, 0]
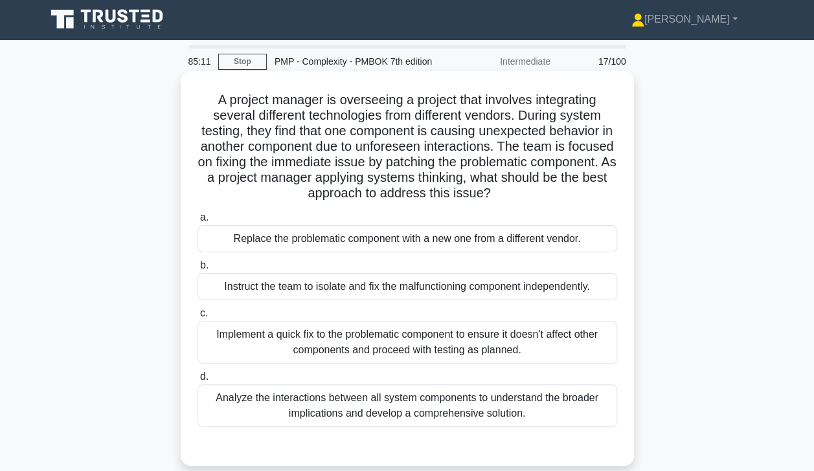
click at [271, 406] on div "Analyze the interactions between all system components to understand the broade…" at bounding box center [406, 405] width 419 height 43
click at [197, 381] on input "d. Analyze the interactions between all system components to understand the bro…" at bounding box center [197, 377] width 0 height 8
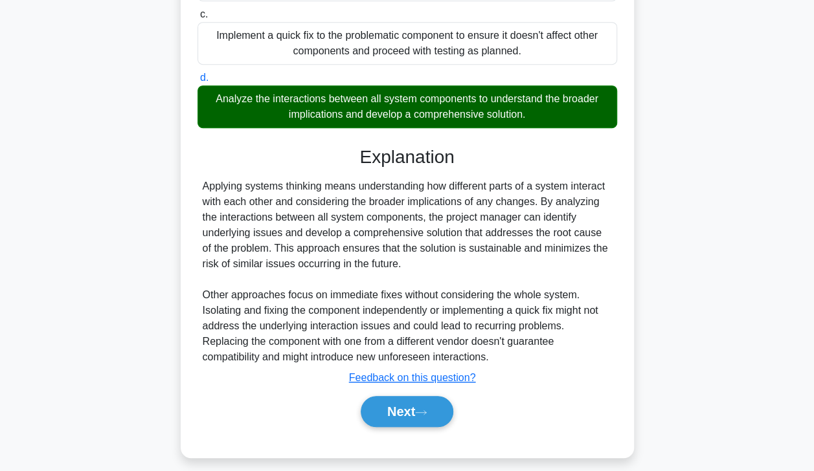
scroll to position [309, 0]
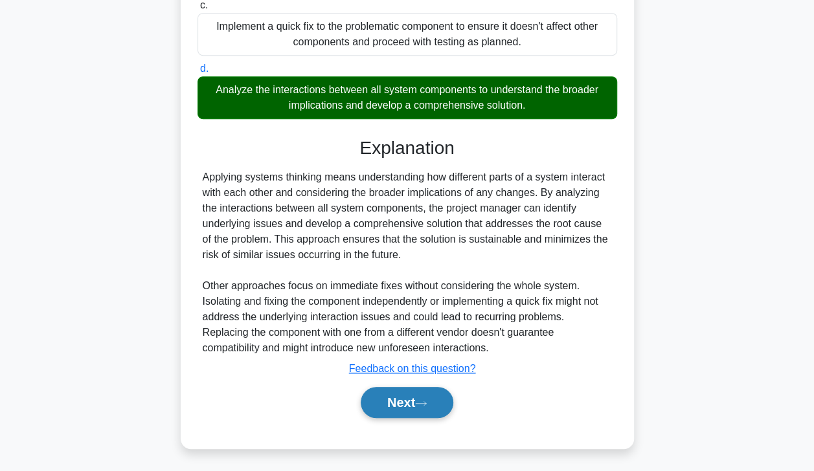
click at [401, 403] on button "Next" at bounding box center [407, 402] width 93 height 31
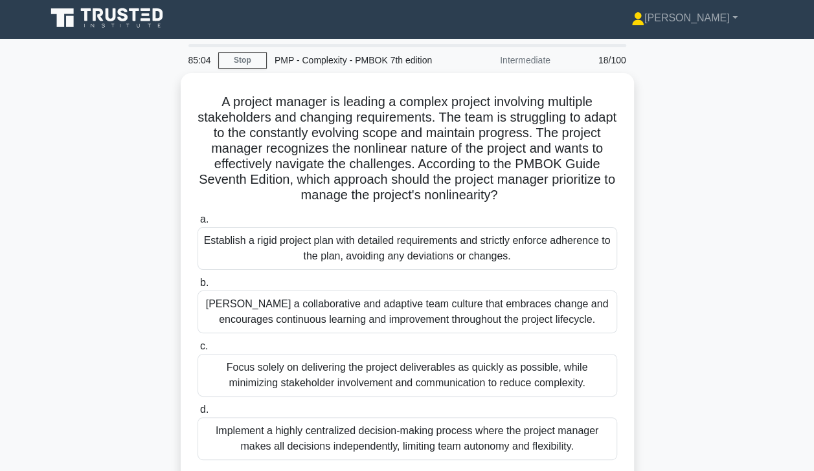
scroll to position [2, 0]
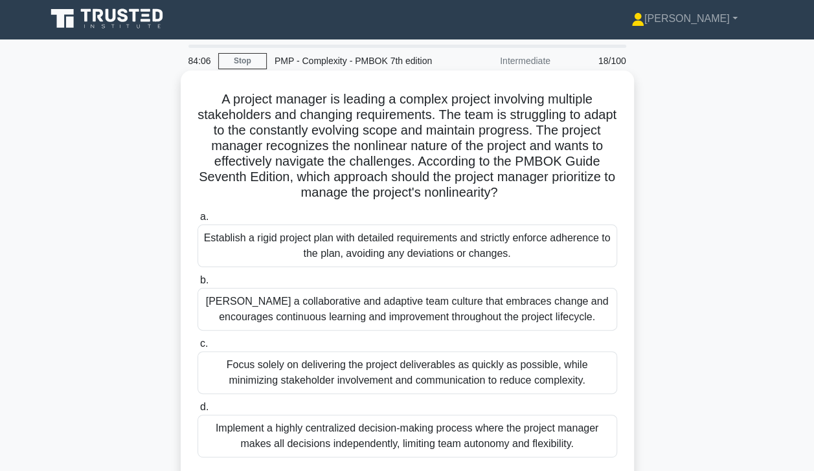
click at [239, 315] on div "Foster a collaborative and adaptive team culture that embraces change and encou…" at bounding box center [406, 309] width 419 height 43
click at [197, 285] on input "b. Foster a collaborative and adaptive team culture that embraces change and en…" at bounding box center [197, 280] width 0 height 8
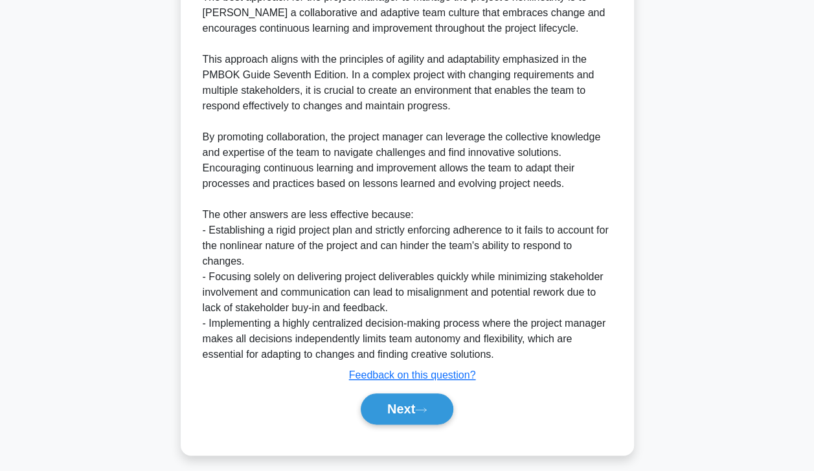
scroll to position [527, 0]
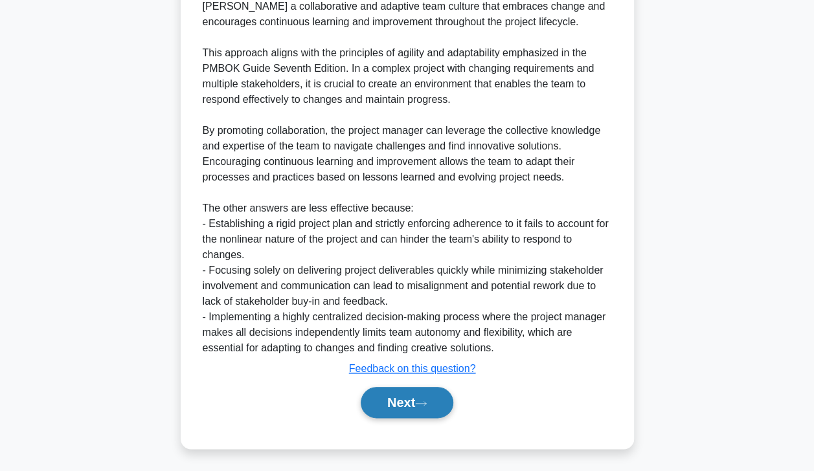
click at [404, 403] on button "Next" at bounding box center [407, 402] width 93 height 31
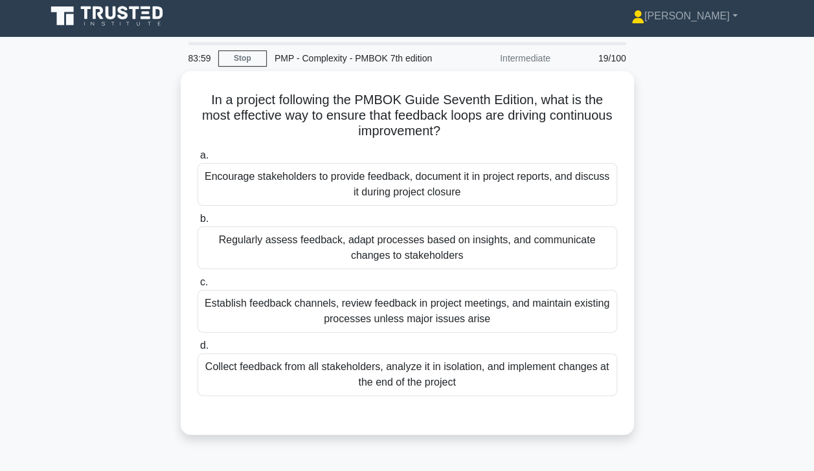
scroll to position [4, 0]
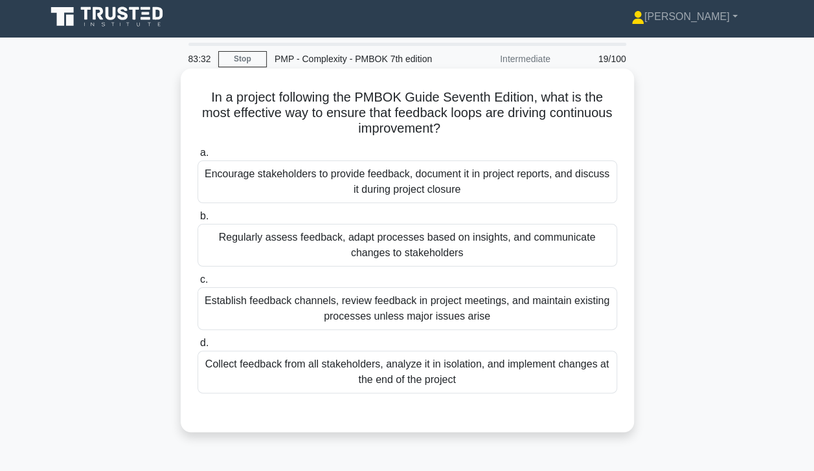
click at [261, 255] on div "Regularly assess feedback, adapt processes based on insights, and communicate c…" at bounding box center [406, 245] width 419 height 43
click at [197, 221] on input "b. Regularly assess feedback, adapt processes based on insights, and communicat…" at bounding box center [197, 216] width 0 height 8
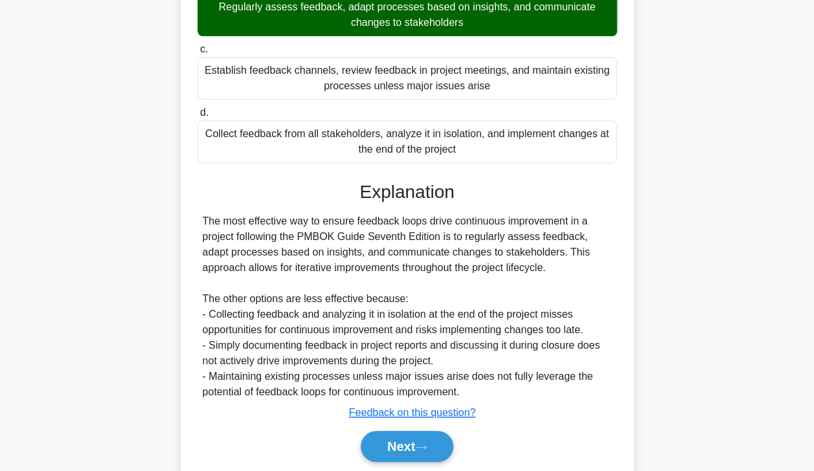
scroll to position [278, 0]
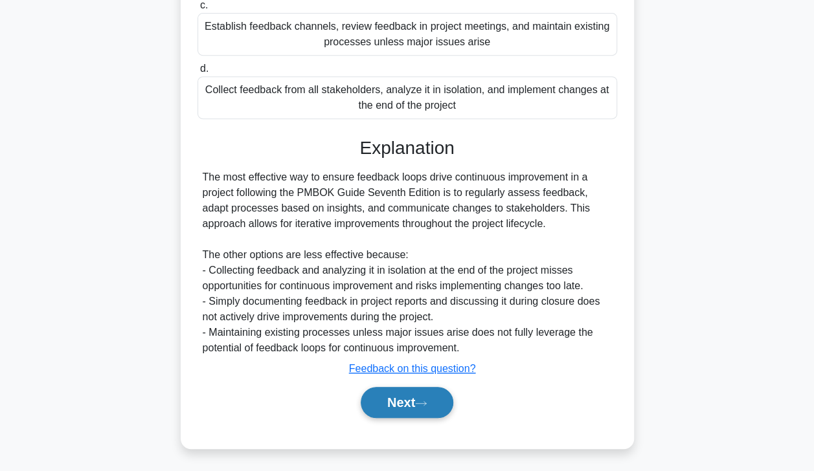
click at [410, 401] on button "Next" at bounding box center [407, 402] width 93 height 31
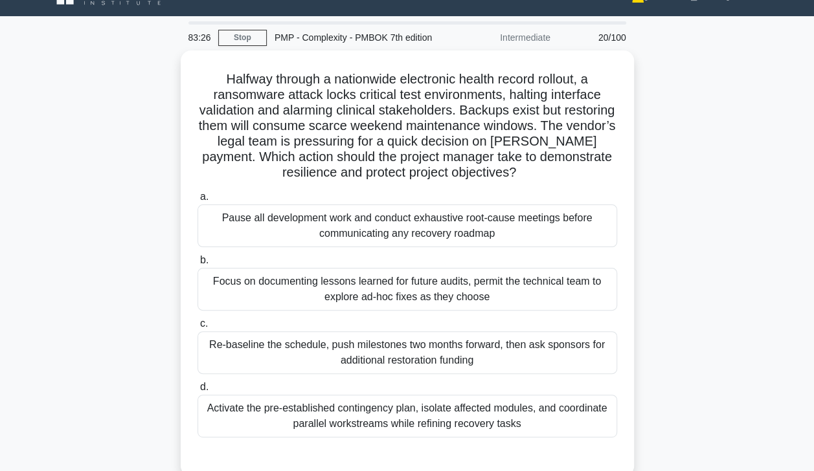
scroll to position [17, 0]
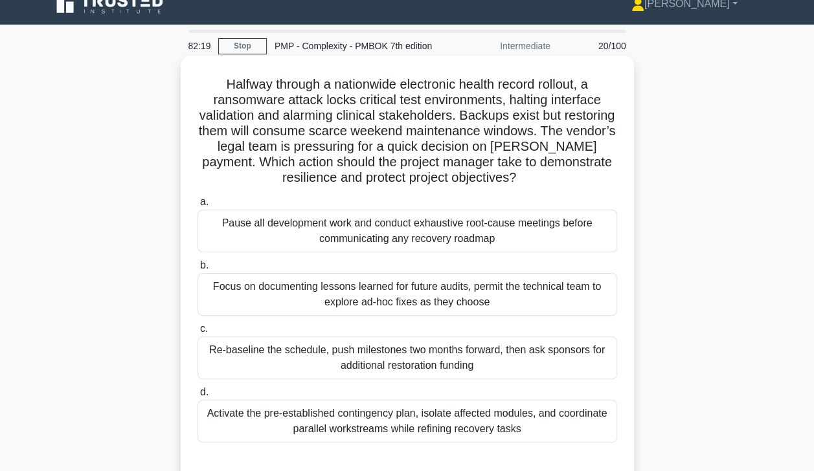
click at [235, 425] on div "Activate the pre-established contingency plan, isolate affected modules, and co…" at bounding box center [406, 421] width 419 height 43
click at [197, 397] on input "d. Activate the pre-established contingency plan, isolate affected modules, and…" at bounding box center [197, 392] width 0 height 8
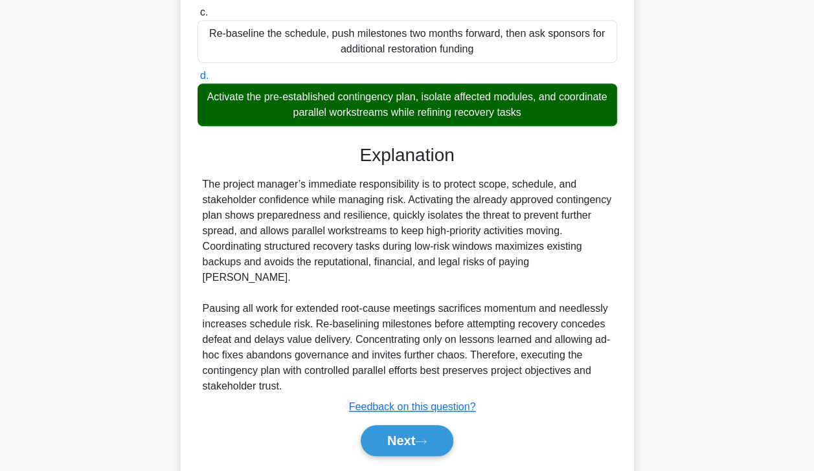
scroll to position [356, 0]
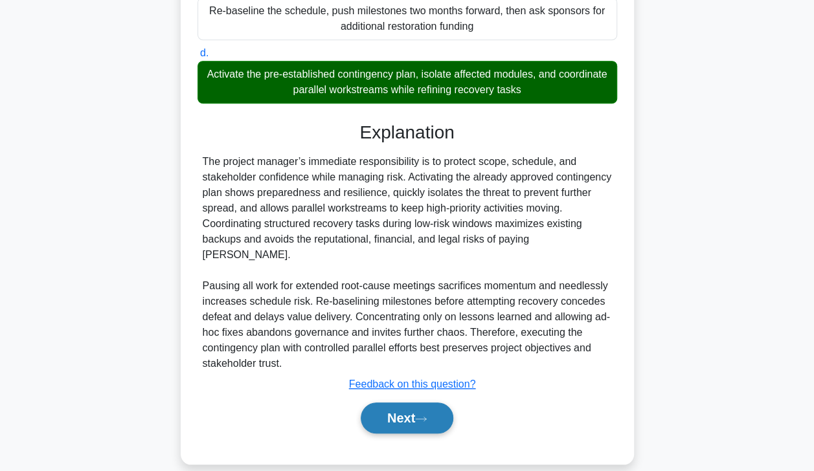
click at [405, 403] on button "Next" at bounding box center [407, 418] width 93 height 31
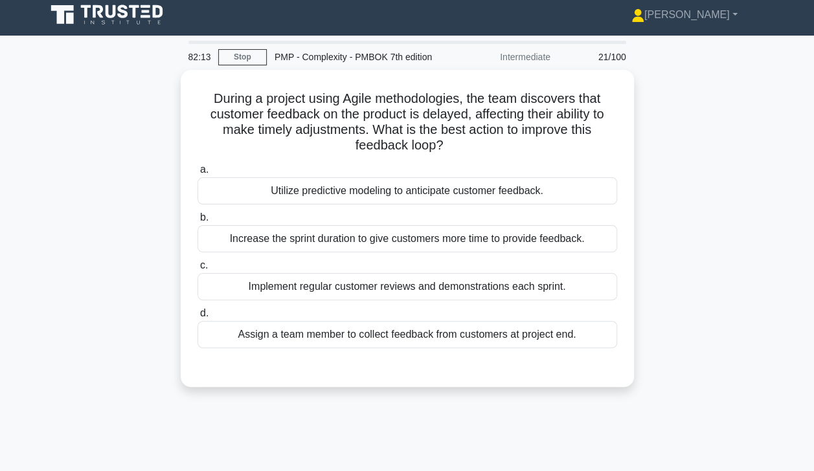
scroll to position [5, 0]
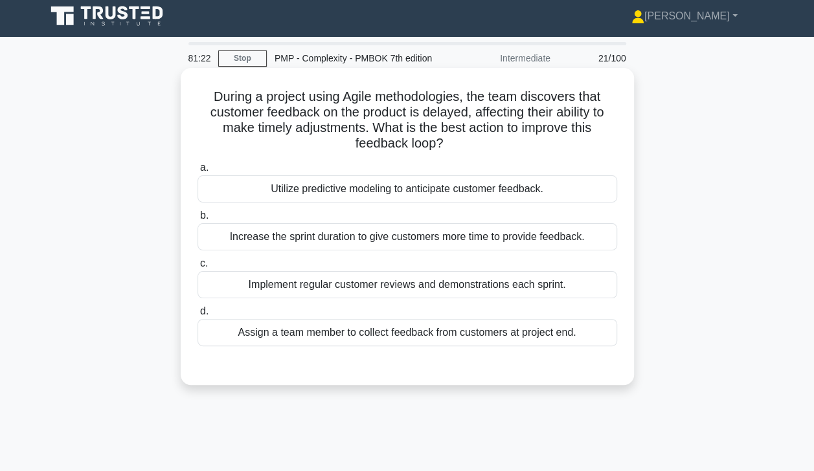
click at [252, 293] on div "Implement regular customer reviews and demonstrations each sprint." at bounding box center [406, 284] width 419 height 27
click at [197, 268] on input "c. Implement regular customer reviews and demonstrations each sprint." at bounding box center [197, 264] width 0 height 8
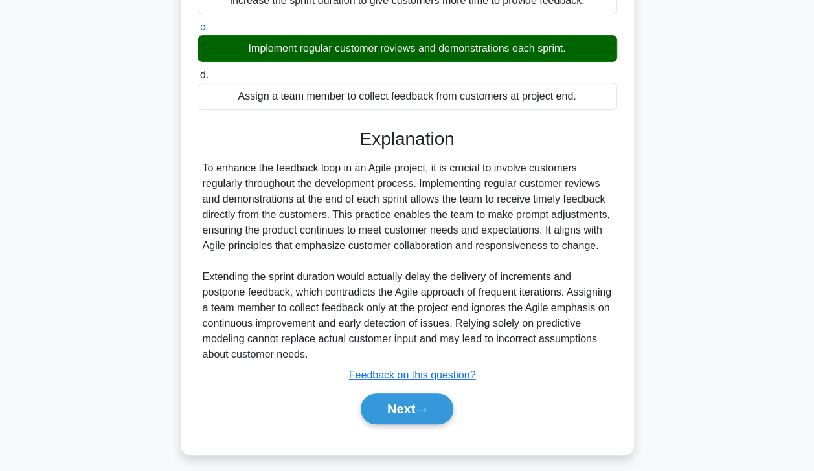
scroll to position [247, 0]
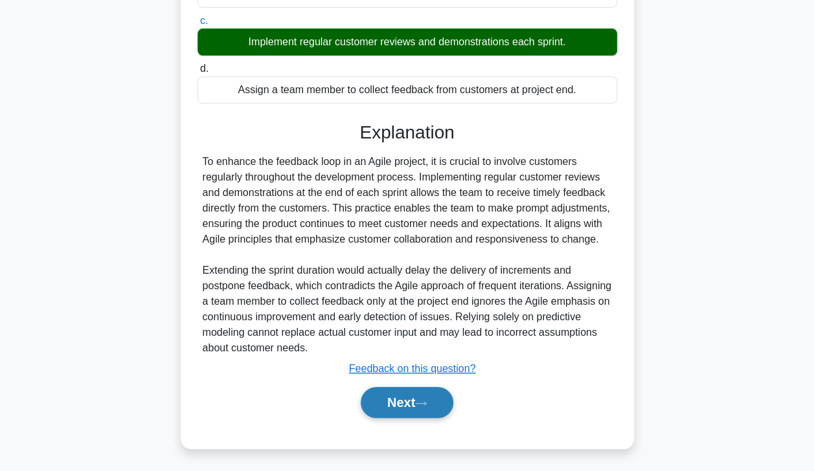
click at [406, 409] on button "Next" at bounding box center [407, 402] width 93 height 31
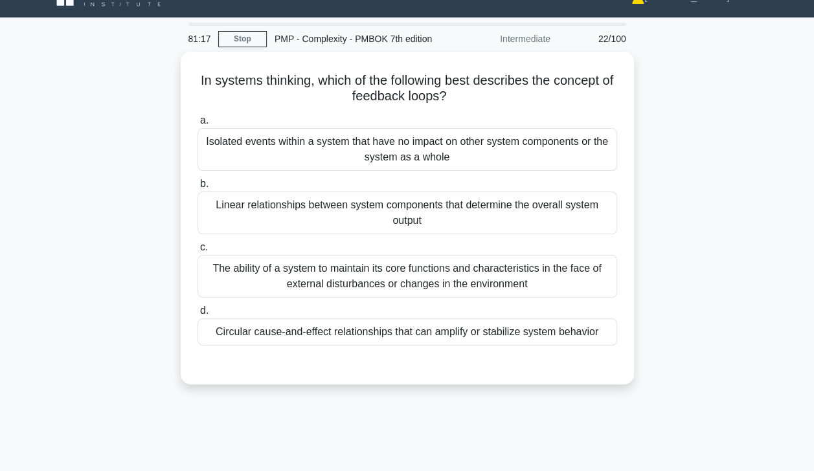
scroll to position [0, 0]
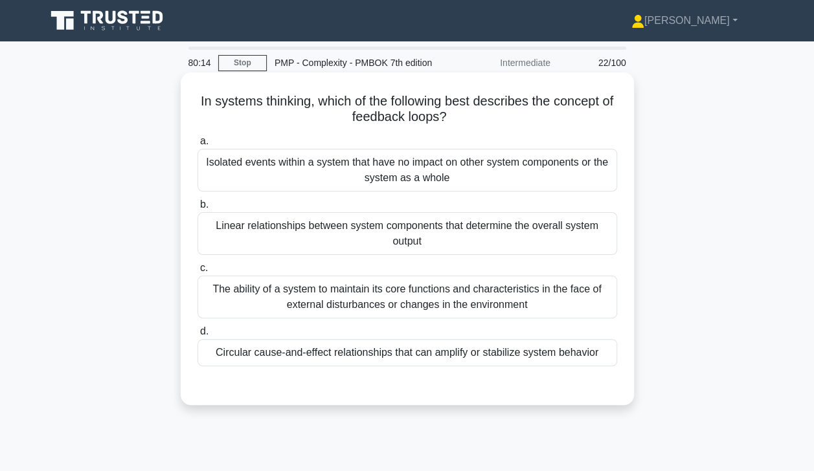
click at [250, 300] on div "The ability of a system to maintain its core functions and characteristics in t…" at bounding box center [406, 297] width 419 height 43
click at [197, 273] on input "c. The ability of a system to maintain its core functions and characteristics i…" at bounding box center [197, 268] width 0 height 8
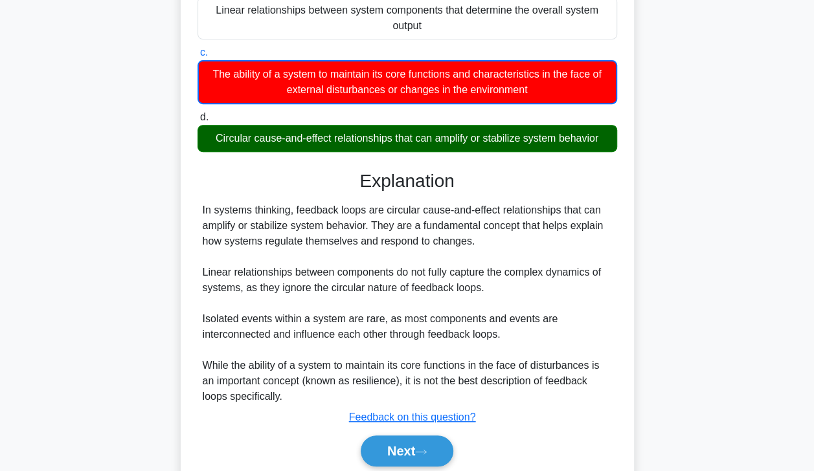
scroll to position [265, 0]
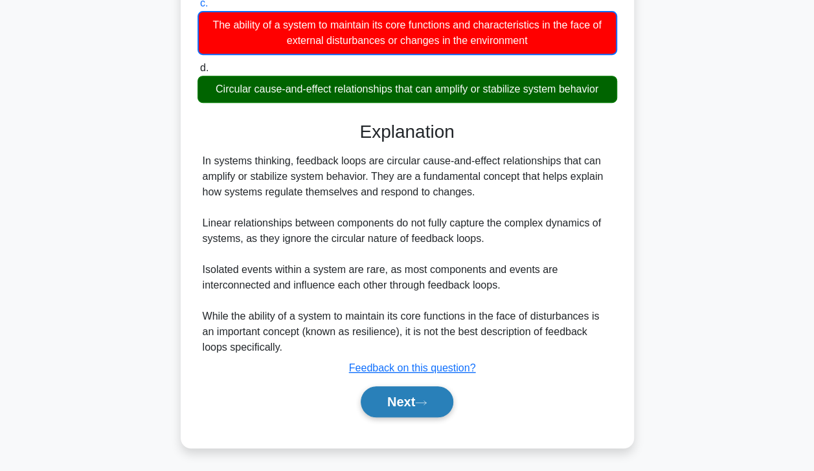
click at [397, 410] on button "Next" at bounding box center [407, 401] width 93 height 31
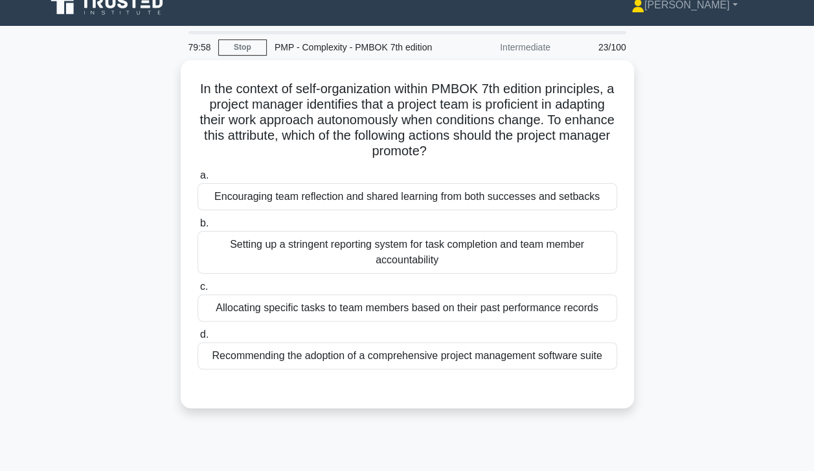
scroll to position [0, 0]
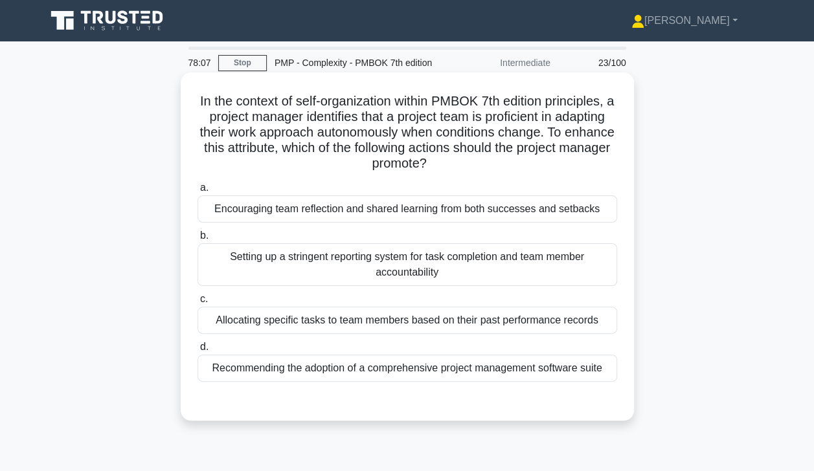
click at [285, 214] on div "Encouraging team reflection and shared learning from both successes and setbacks" at bounding box center [406, 208] width 419 height 27
click at [197, 192] on input "a. Encouraging team reflection and shared learning from both successes and setb…" at bounding box center [197, 188] width 0 height 8
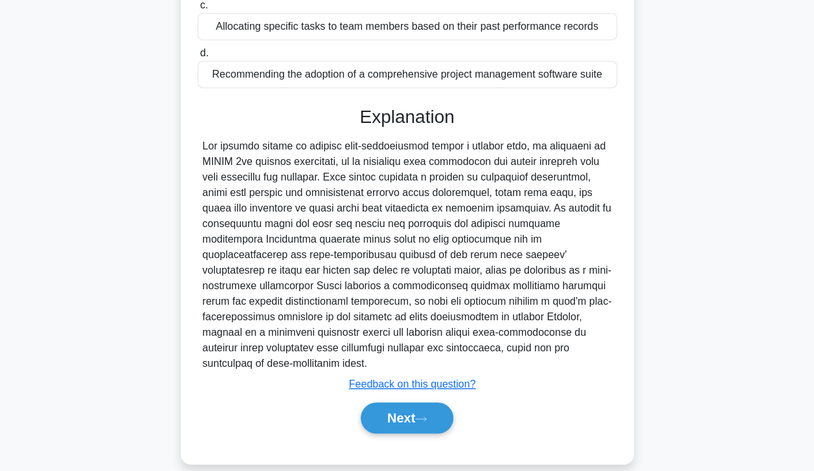
scroll to position [294, 0]
click at [390, 404] on button "Next" at bounding box center [407, 418] width 93 height 31
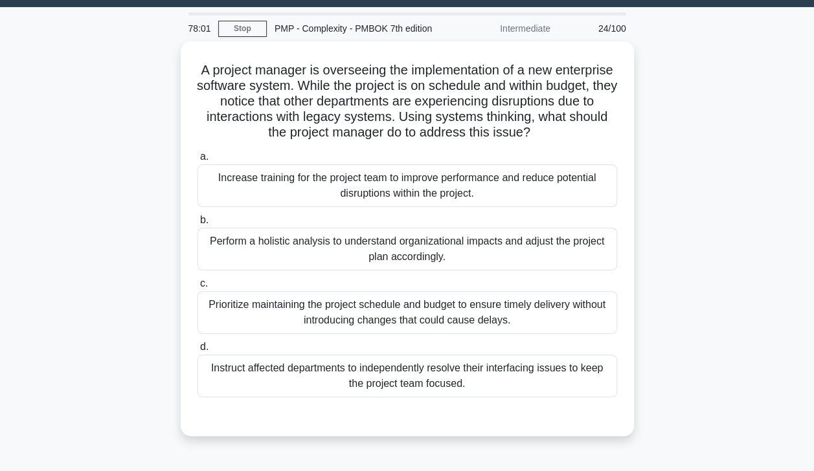
scroll to position [0, 0]
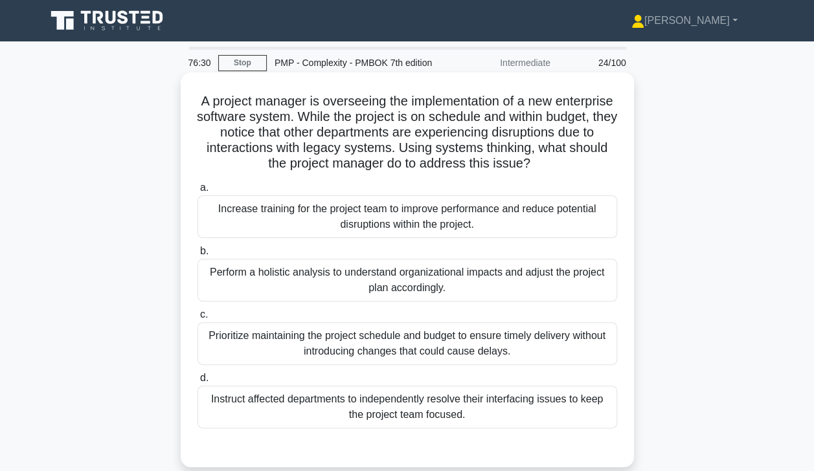
click at [237, 291] on div "Perform a holistic analysis to understand organizational impacts and adjust the…" at bounding box center [406, 280] width 419 height 43
click at [197, 256] on input "b. Perform a holistic analysis to understand organizational impacts and adjust …" at bounding box center [197, 251] width 0 height 8
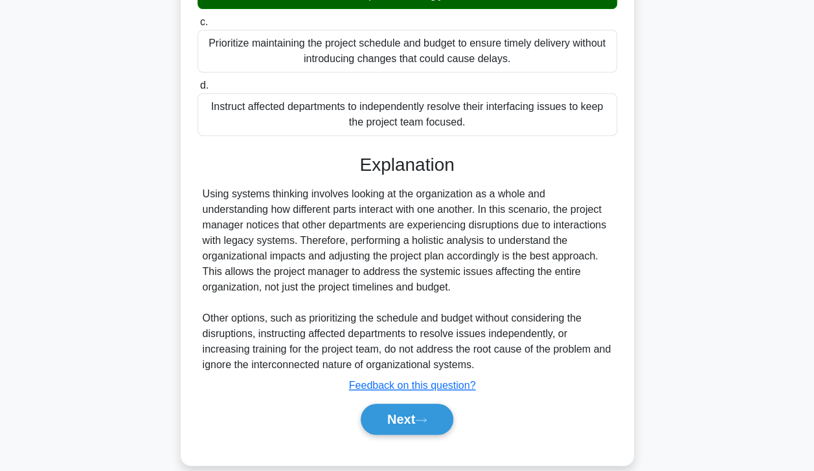
scroll to position [309, 0]
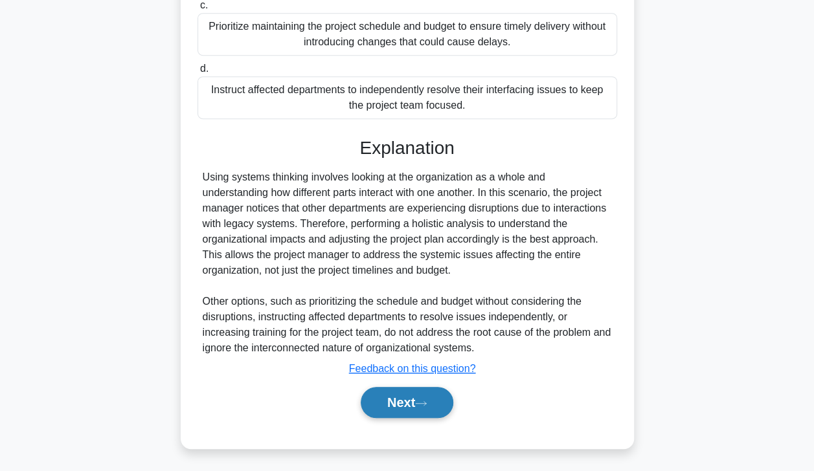
click at [395, 405] on button "Next" at bounding box center [407, 402] width 93 height 31
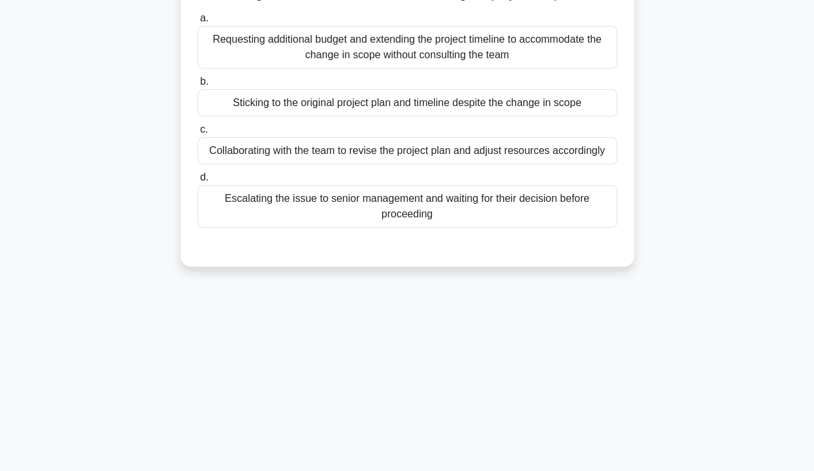
scroll to position [0, 0]
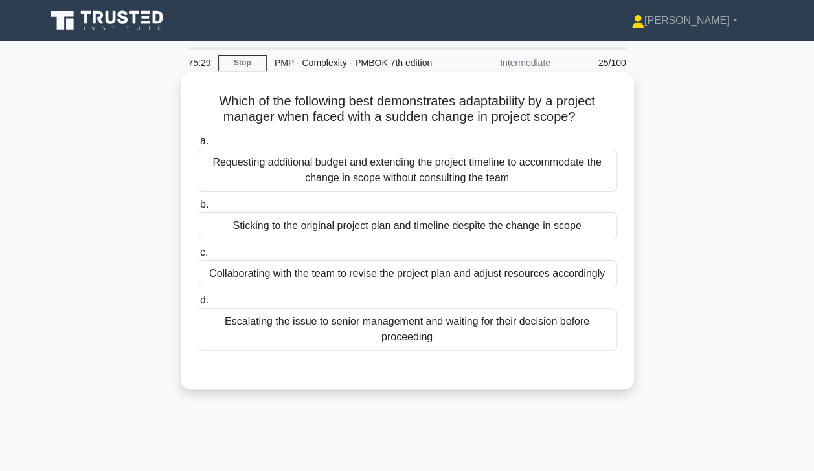
click at [247, 287] on div "Collaborating with the team to revise the project plan and adjust resources acc…" at bounding box center [406, 273] width 419 height 27
click at [197, 257] on input "c. Collaborating with the team to revise the project plan and adjust resources …" at bounding box center [197, 253] width 0 height 8
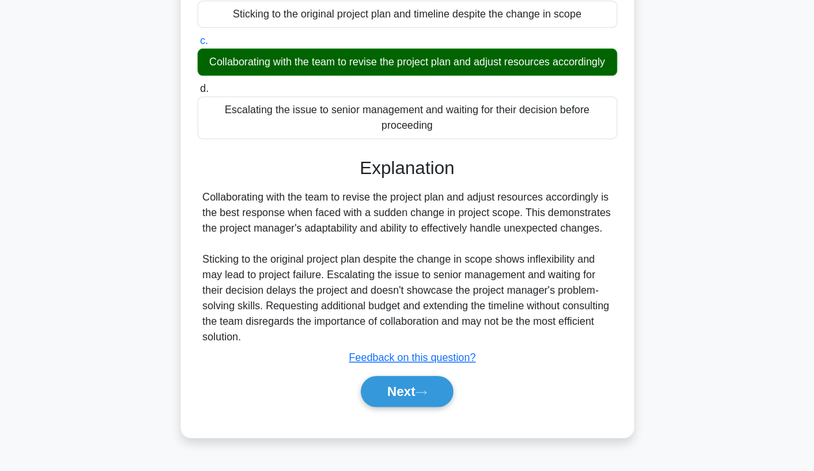
scroll to position [223, 0]
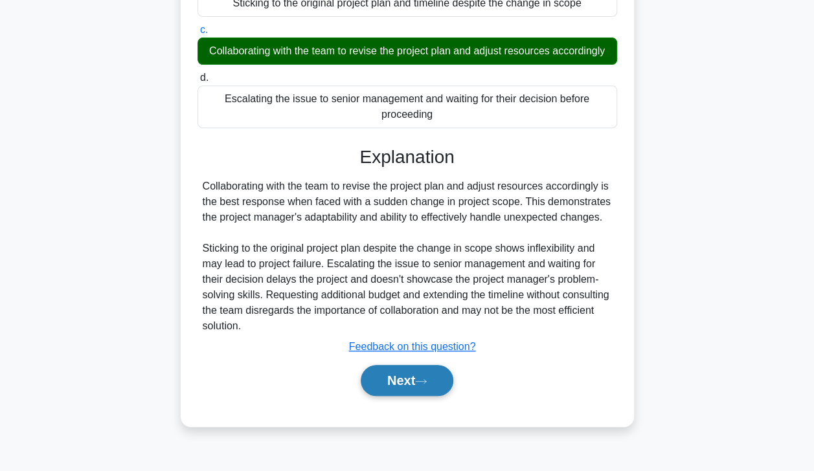
click at [395, 384] on button "Next" at bounding box center [407, 380] width 93 height 31
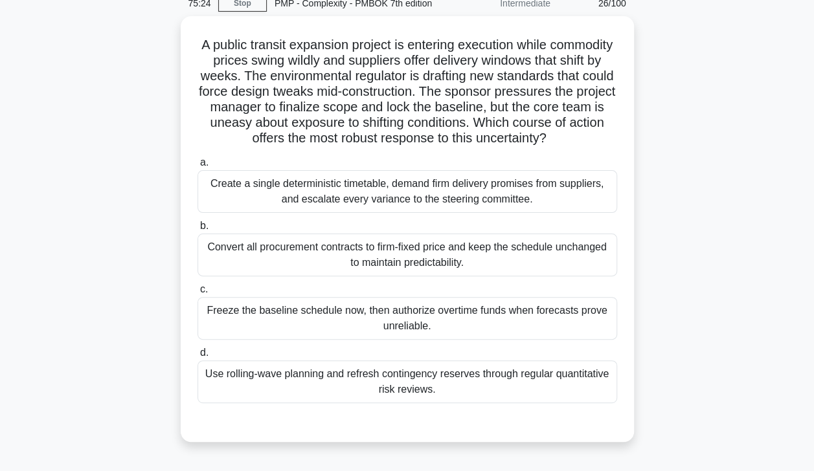
scroll to position [55, 0]
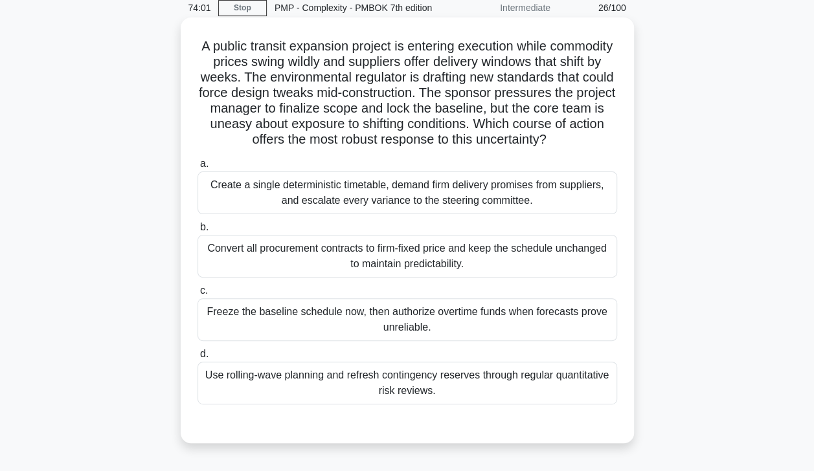
click at [258, 405] on div "Use rolling-wave planning and refresh contingency reserves through regular quan…" at bounding box center [406, 383] width 419 height 43
click at [197, 359] on input "d. Use rolling-wave planning and refresh contingency reserves through regular q…" at bounding box center [197, 354] width 0 height 8
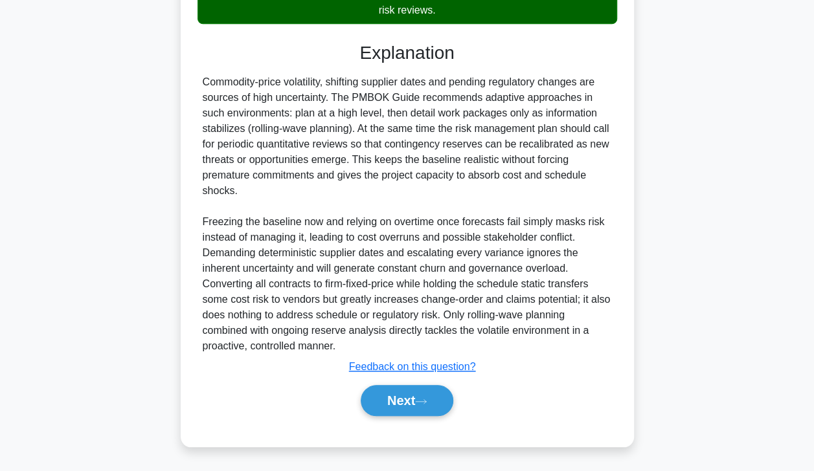
scroll to position [449, 0]
click at [402, 408] on button "Next" at bounding box center [407, 400] width 93 height 31
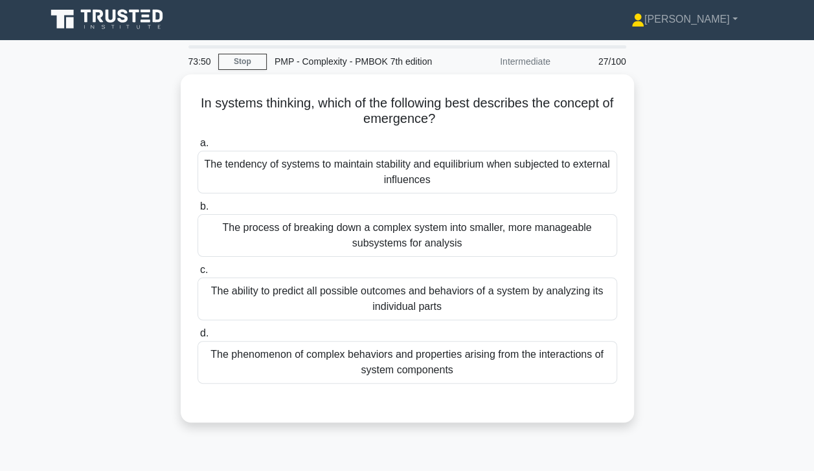
scroll to position [0, 0]
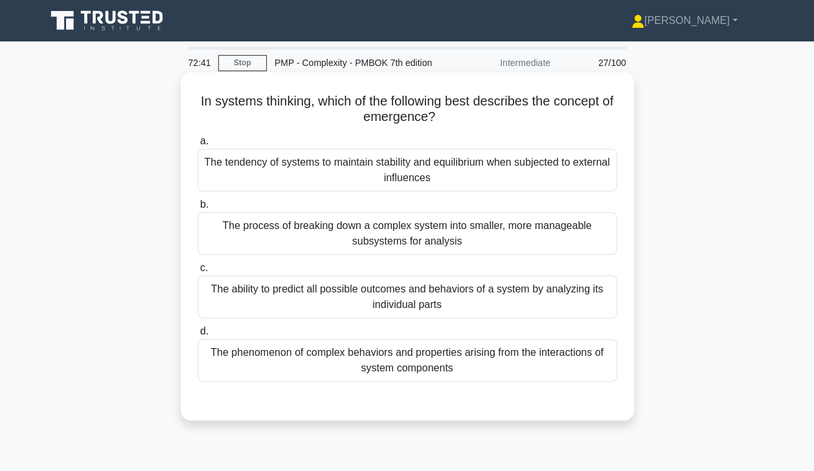
click at [258, 369] on div "The phenomenon of complex behaviors and properties arising from the interaction…" at bounding box center [406, 360] width 419 height 43
click at [197, 336] on input "d. The phenomenon of complex behaviors and properties arising from the interact…" at bounding box center [197, 332] width 0 height 8
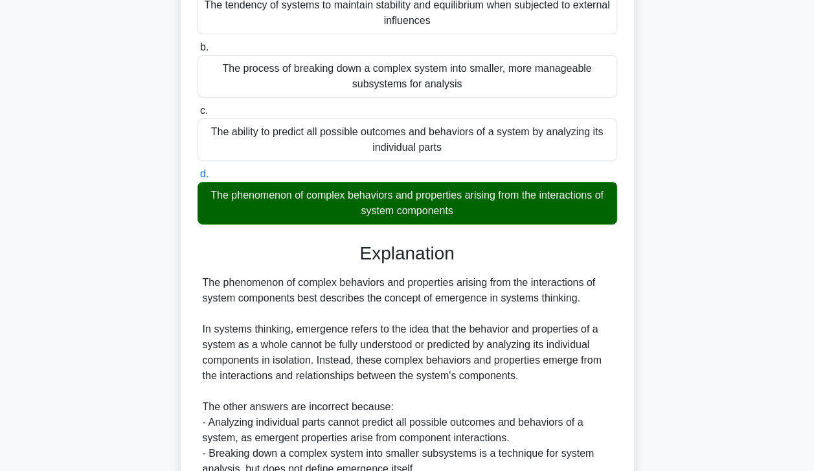
click at [154, 413] on div "In systems thinking, which of the following best describes the concept of emerg…" at bounding box center [407, 265] width 738 height 701
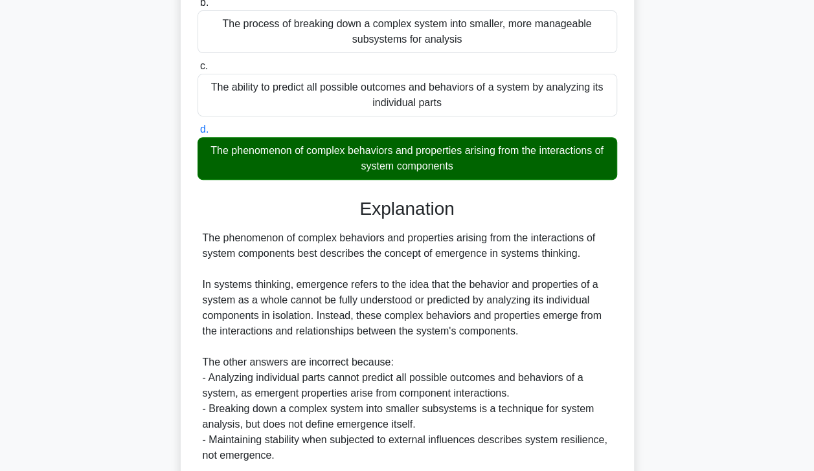
scroll to position [309, 0]
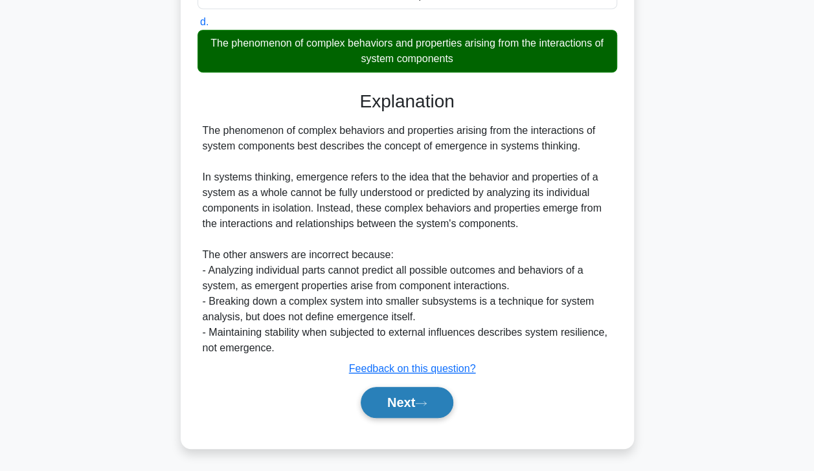
click at [397, 407] on button "Next" at bounding box center [407, 402] width 93 height 31
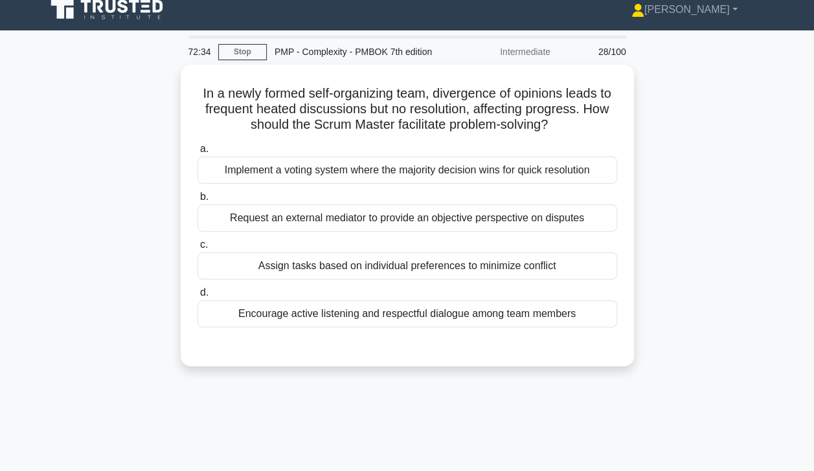
scroll to position [9, 0]
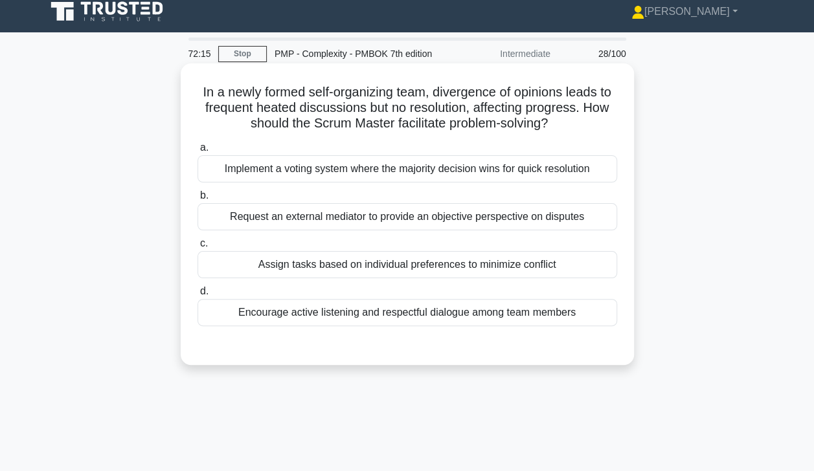
click at [260, 322] on div "Encourage active listening and respectful dialogue among team members" at bounding box center [406, 312] width 419 height 27
click at [197, 296] on input "d. Encourage active listening and respectful dialogue among team members" at bounding box center [197, 291] width 0 height 8
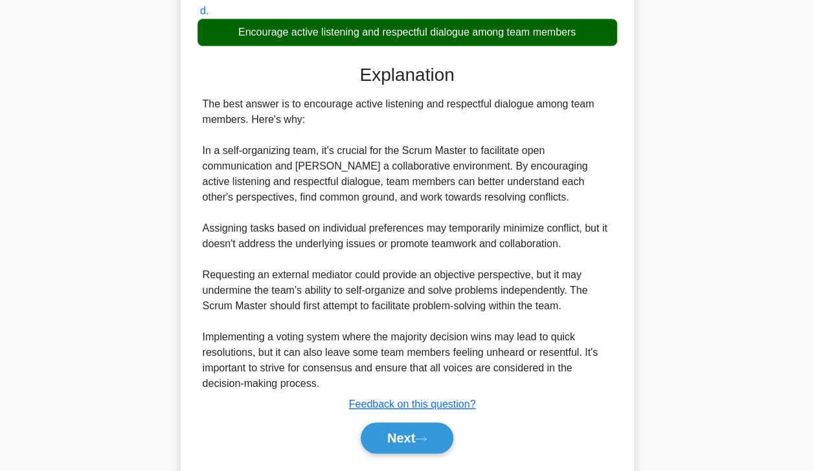
scroll to position [325, 0]
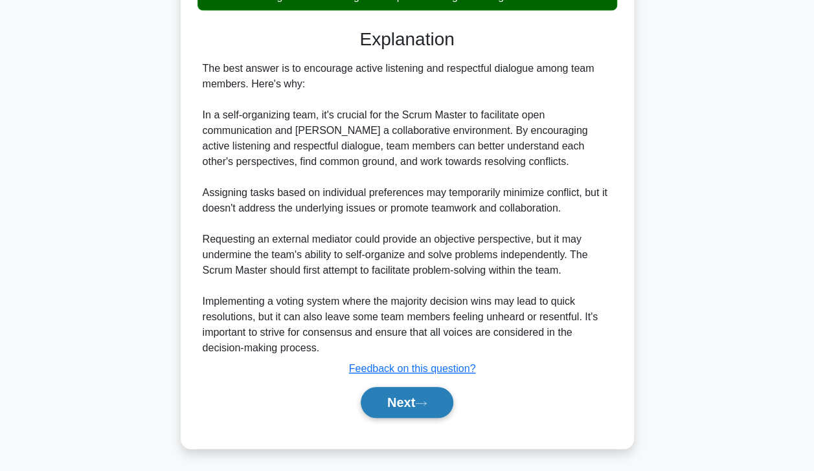
click at [395, 408] on button "Next" at bounding box center [407, 402] width 93 height 31
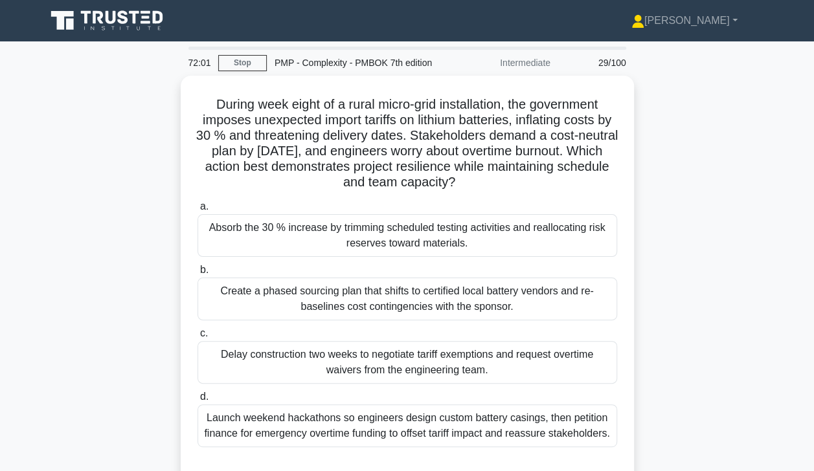
scroll to position [0, 0]
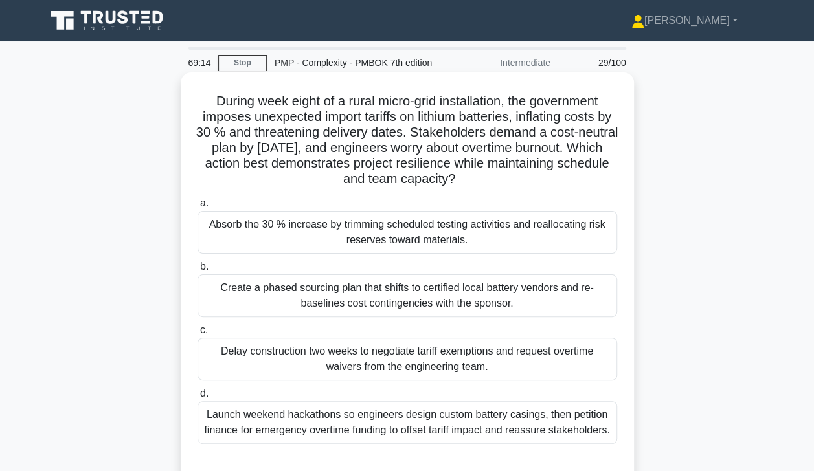
click at [285, 291] on div "Create a phased sourcing plan that shifts to certified local battery vendors an…" at bounding box center [406, 295] width 419 height 43
click at [197, 271] on input "b. Create a phased sourcing plan that shifts to certified local battery vendors…" at bounding box center [197, 267] width 0 height 8
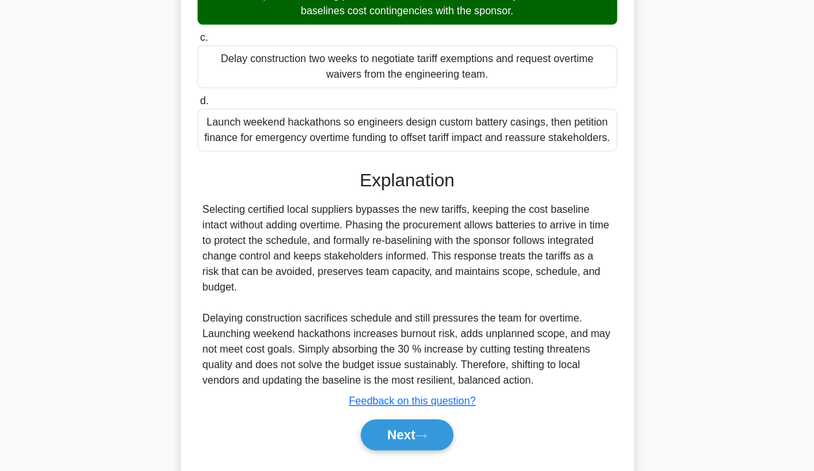
scroll to position [325, 0]
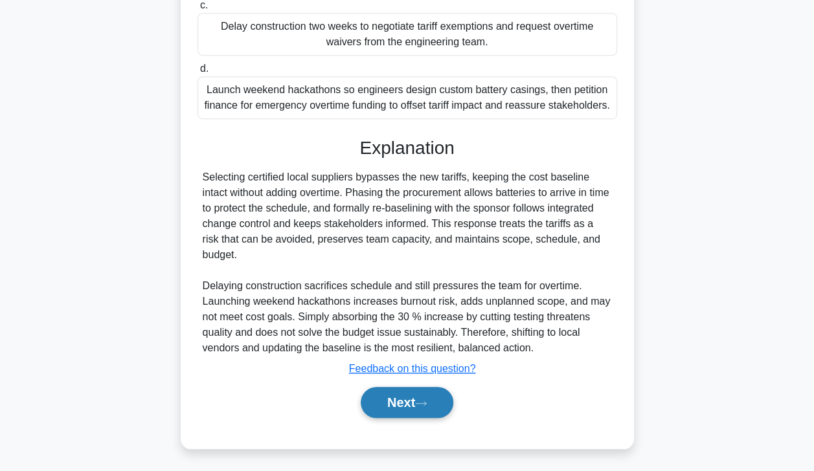
click at [392, 408] on button "Next" at bounding box center [407, 402] width 93 height 31
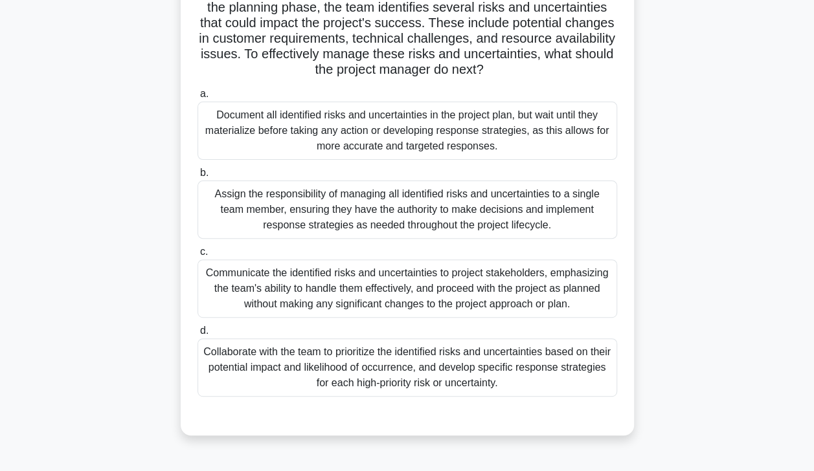
scroll to position [113, 0]
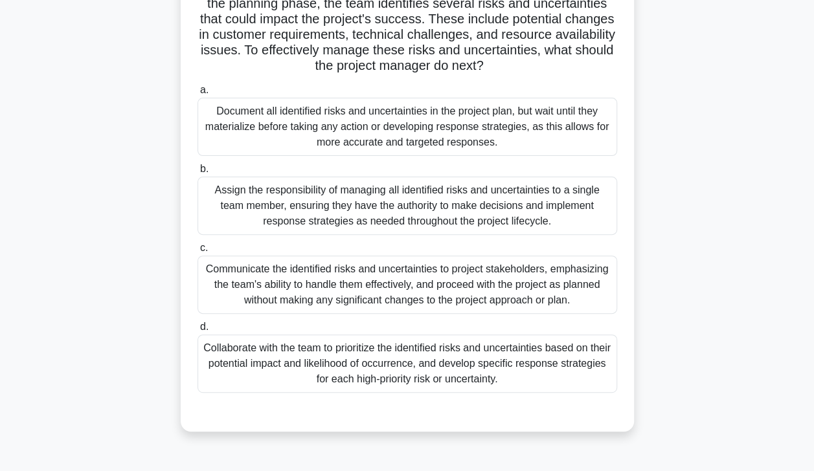
click at [273, 377] on div "Collaborate with the team to prioritize the identified risks and uncertainties …" at bounding box center [406, 364] width 419 height 58
click at [197, 331] on input "d. Collaborate with the team to prioritize the identified risks and uncertainti…" at bounding box center [197, 327] width 0 height 8
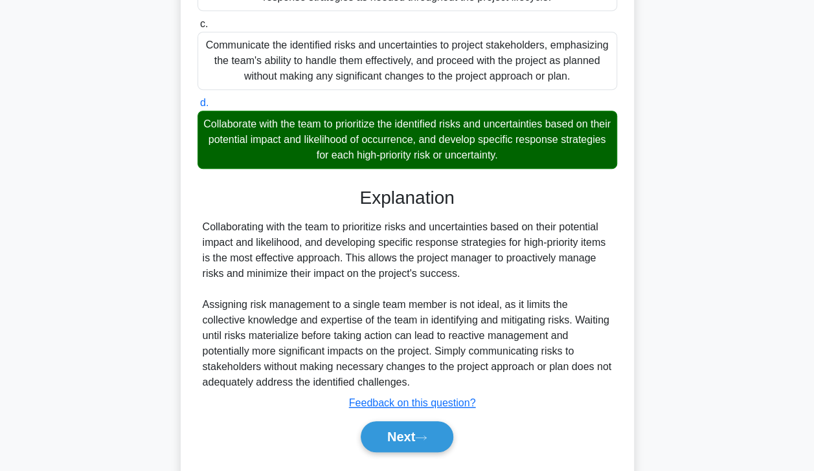
scroll to position [372, 0]
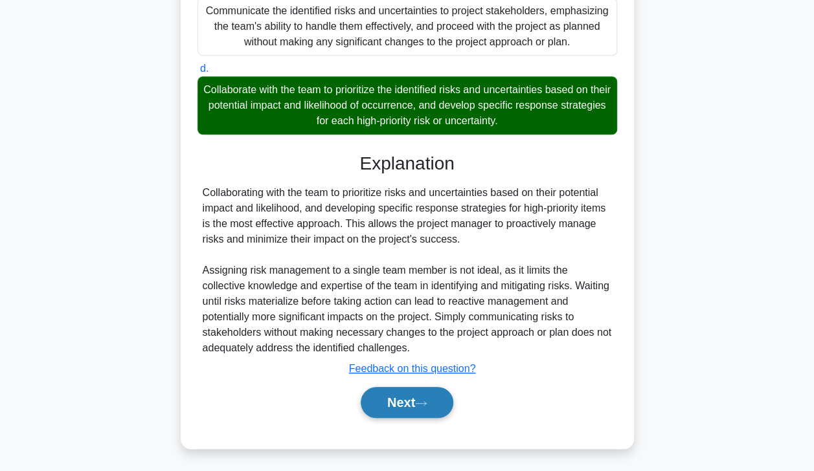
click at [397, 403] on button "Next" at bounding box center [407, 402] width 93 height 31
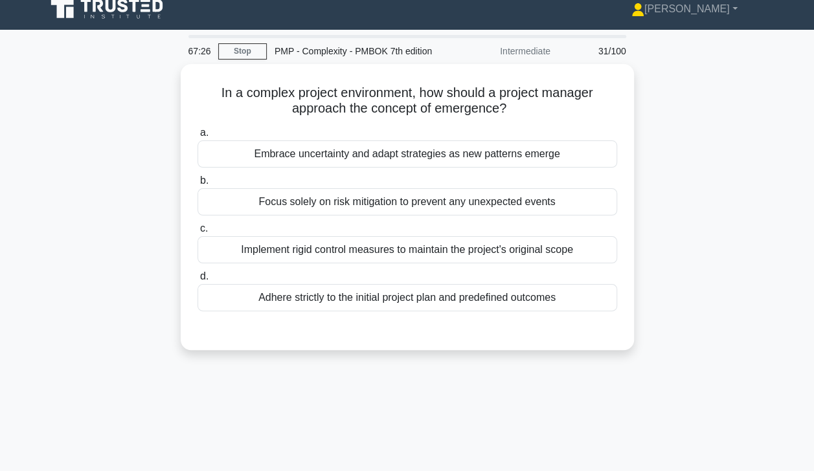
scroll to position [0, 0]
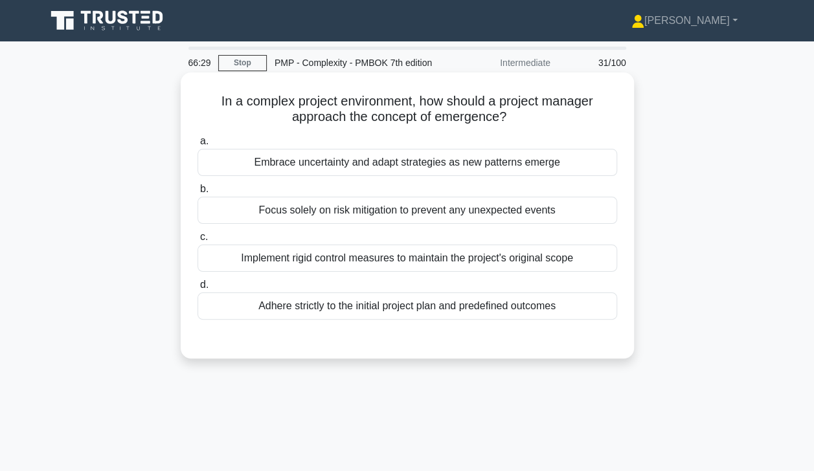
click at [254, 172] on div "Embrace uncertainty and adapt strategies as new patterns emerge" at bounding box center [406, 162] width 419 height 27
click at [197, 146] on input "a. Embrace uncertainty and adapt strategies as new patterns emerge" at bounding box center [197, 141] width 0 height 8
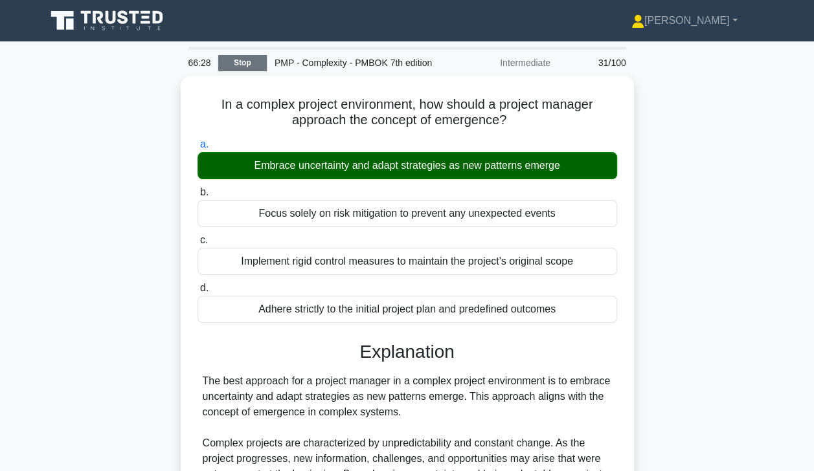
click at [247, 65] on link "Stop" at bounding box center [242, 63] width 49 height 16
